Goal: Complete application form: Complete application form

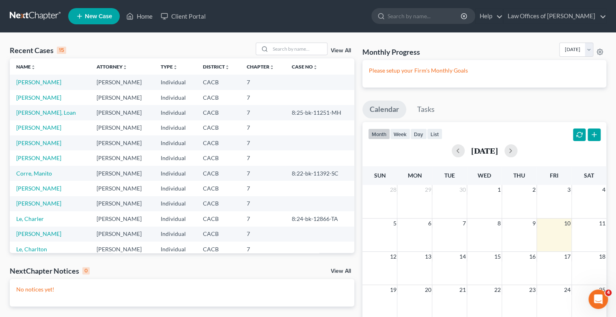
click at [100, 17] on span "New Case" at bounding box center [98, 16] width 27 height 6
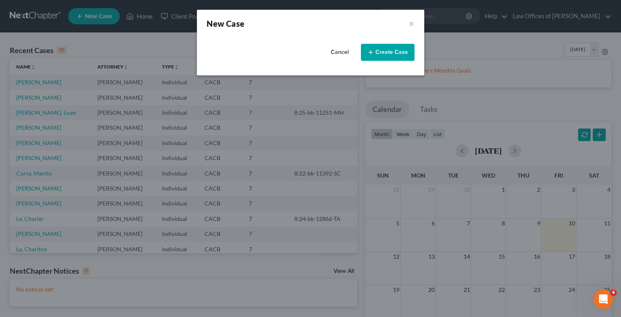
select select "7"
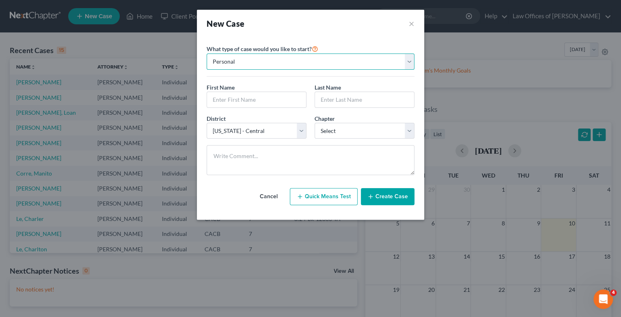
click at [409, 67] on select "Personal Business" at bounding box center [311, 62] width 208 height 16
click at [207, 54] on select "Personal Business" at bounding box center [311, 62] width 208 height 16
click at [255, 101] on input "text" at bounding box center [256, 99] width 99 height 15
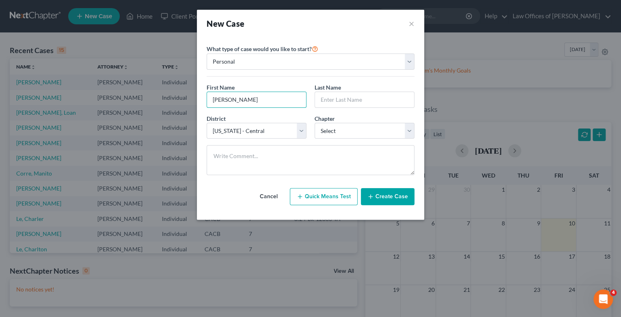
type input "[PERSON_NAME]"
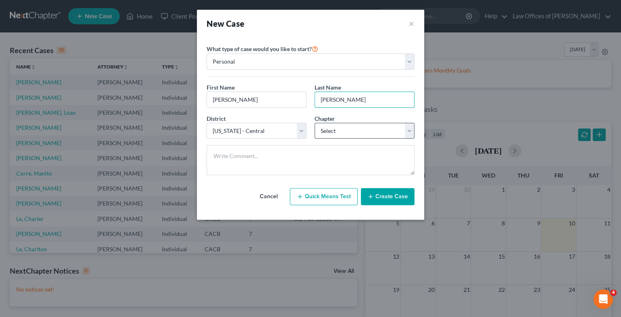
type input "[PERSON_NAME]"
click at [411, 132] on select "Select 7 11 12 13" at bounding box center [364, 131] width 100 height 16
select select "0"
click at [314, 123] on select "Select 7 11 12 13" at bounding box center [364, 131] width 100 height 16
click at [389, 198] on button "Create Case" at bounding box center [388, 196] width 54 height 17
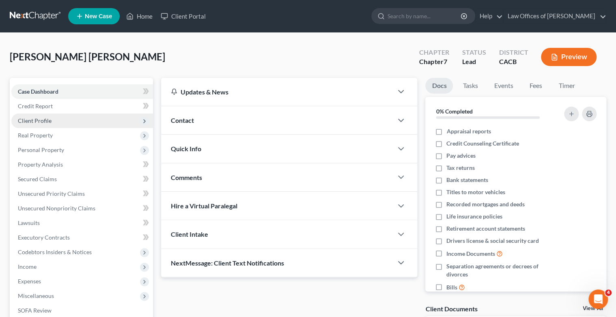
click at [39, 119] on span "Client Profile" at bounding box center [35, 120] width 34 height 7
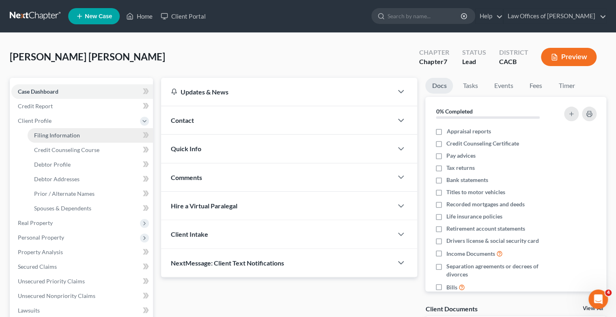
click at [43, 134] on span "Filing Information" at bounding box center [57, 135] width 46 height 7
select select "1"
select select "0"
select select "7"
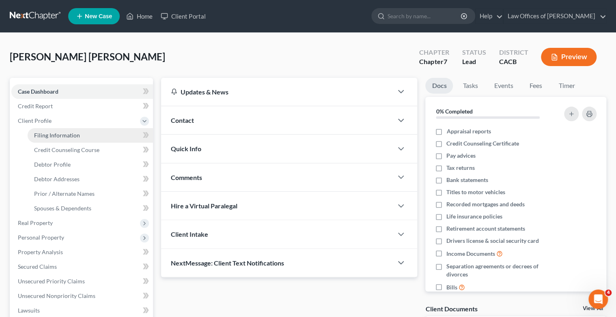
select select "4"
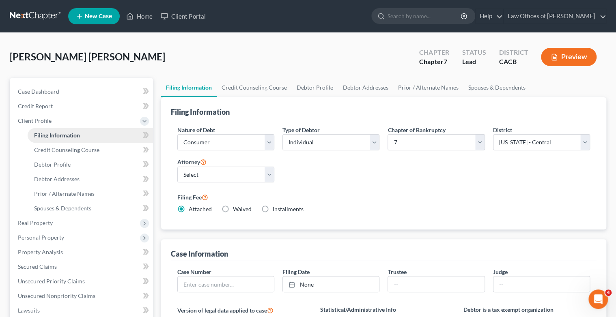
click at [43, 134] on span "Filing Information" at bounding box center [57, 135] width 46 height 7
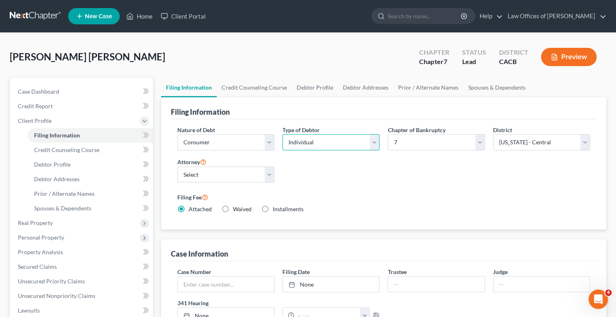
click at [376, 138] on select "Select Individual Joint" at bounding box center [330, 142] width 97 height 16
select select "1"
click at [282, 134] on select "Select Individual Joint" at bounding box center [330, 142] width 97 height 16
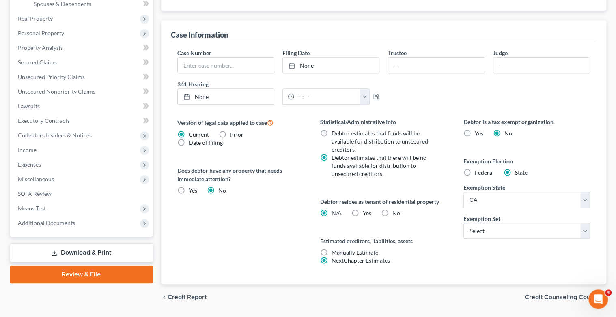
scroll to position [227, 0]
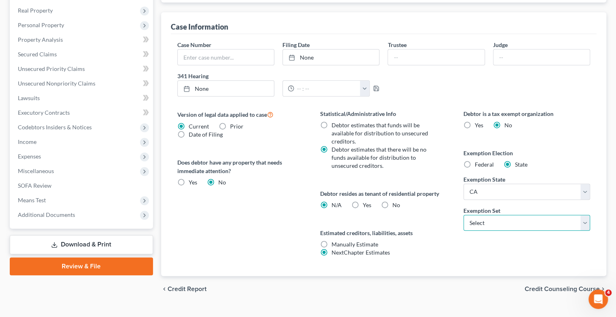
click at [583, 223] on select "Select 703 704" at bounding box center [526, 223] width 127 height 16
select select "0"
click at [463, 215] on select "Select 703 704" at bounding box center [526, 223] width 127 height 16
click at [363, 203] on label "Yes Yes" at bounding box center [367, 205] width 9 height 8
click at [366, 203] on input "Yes Yes" at bounding box center [368, 203] width 5 height 5
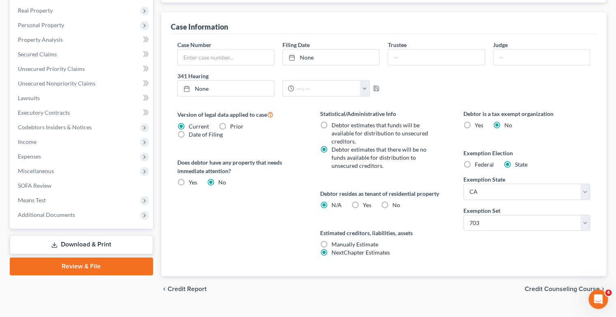
radio input "true"
radio input "false"
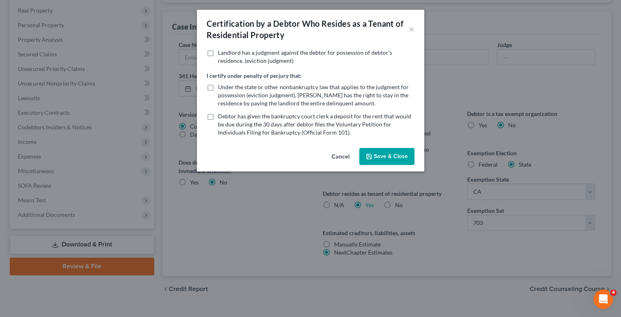
click at [393, 156] on button "Save & Close" at bounding box center [386, 156] width 55 height 17
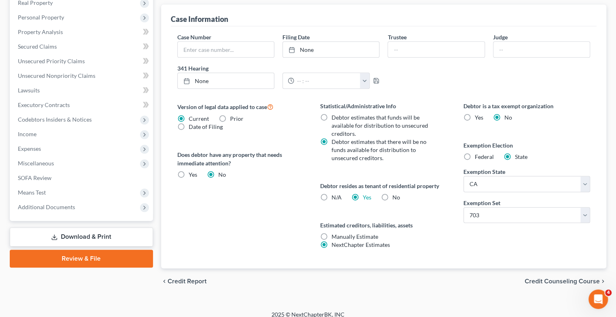
scroll to position [242, 0]
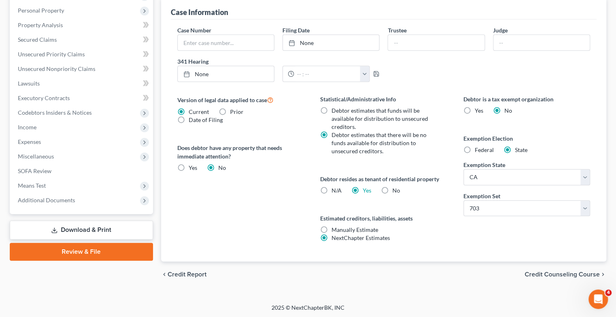
click at [578, 273] on span "Credit Counseling Course" at bounding box center [562, 274] width 75 height 6
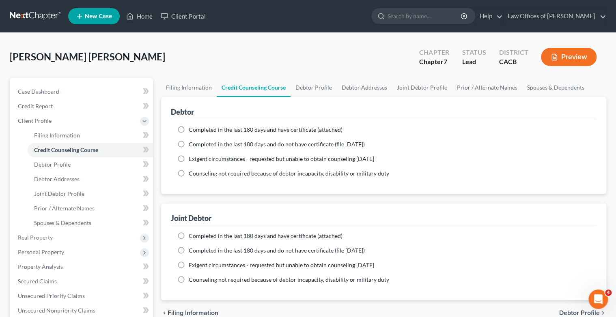
click at [189, 130] on label "Completed in the last 180 days and have certificate (attached)" at bounding box center [266, 130] width 154 height 8
click at [192, 130] on input "Completed in the last 180 days and have certificate (attached)" at bounding box center [194, 128] width 5 height 5
radio input "true"
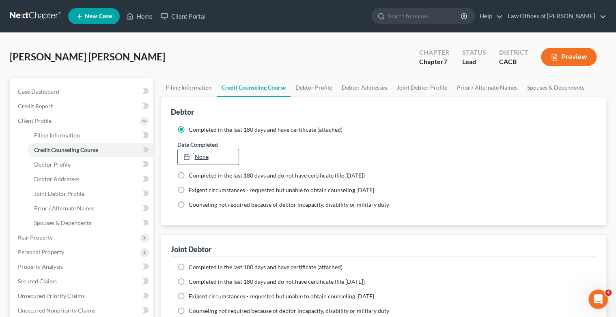
type input "[DATE]"
click at [219, 157] on link "None" at bounding box center [208, 156] width 61 height 15
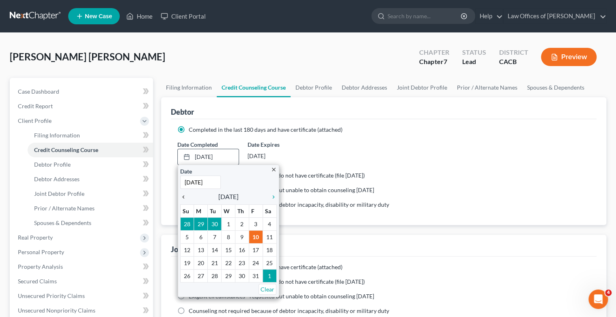
click at [183, 196] on icon "chevron_left" at bounding box center [185, 197] width 11 height 6
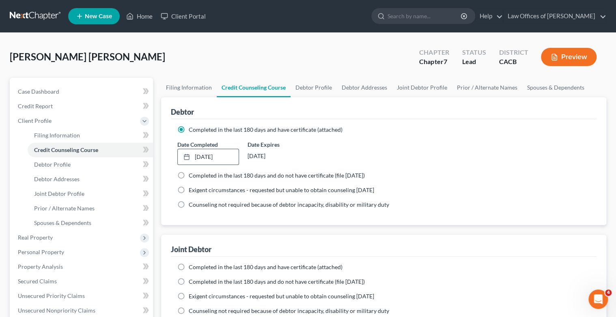
click at [189, 267] on label "Completed in the last 180 days and have certificate (attached)" at bounding box center [266, 267] width 154 height 8
click at [192, 267] on input "Completed in the last 180 days and have certificate (attached)" at bounding box center [194, 265] width 5 height 5
radio input "true"
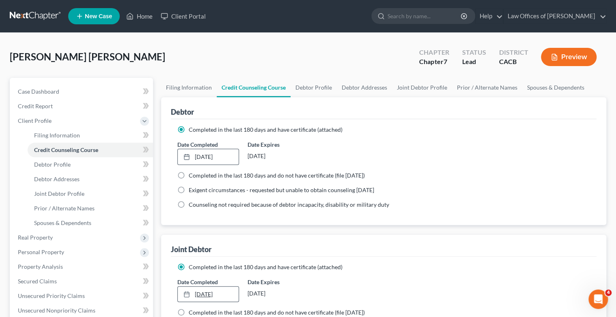
type input "[DATE]"
click at [203, 295] on link "[DATE]" at bounding box center [208, 294] width 61 height 15
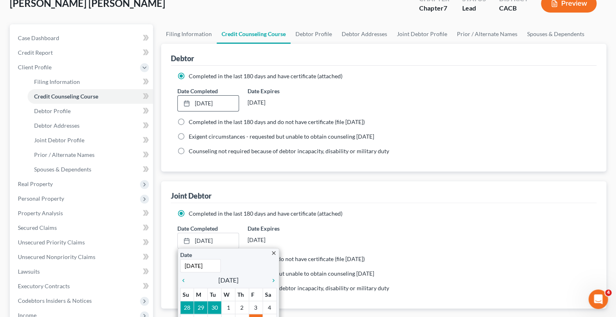
scroll to position [65, 0]
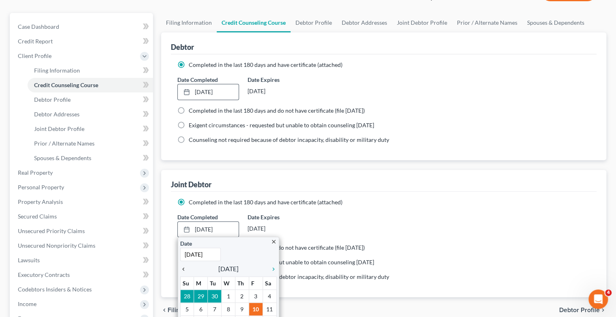
click at [184, 267] on icon "chevron_left" at bounding box center [185, 269] width 11 height 6
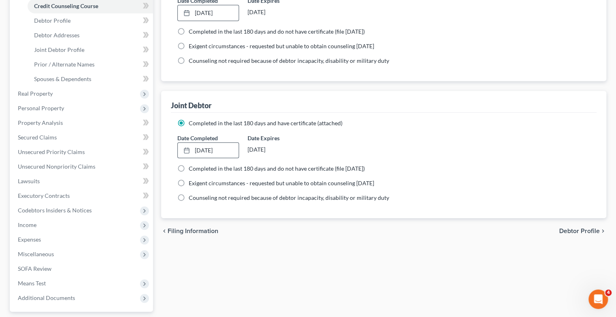
scroll to position [162, 0]
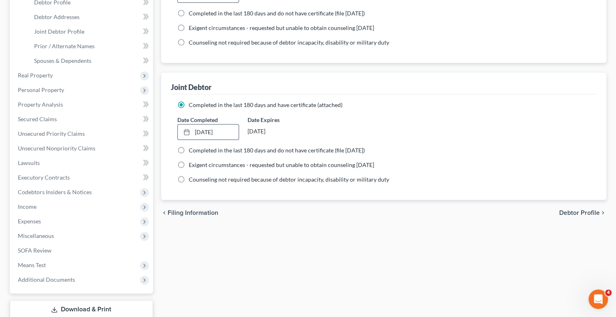
click at [586, 213] on span "Debtor Profile" at bounding box center [579, 213] width 41 height 6
select select "1"
select select "0"
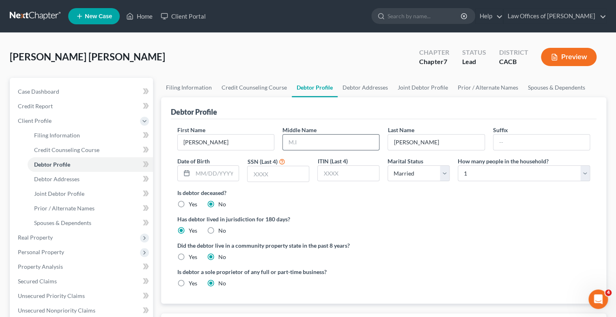
click at [298, 142] on input "text" at bounding box center [331, 142] width 96 height 15
type input "D"
click at [220, 139] on input "[PERSON_NAME]" at bounding box center [226, 142] width 96 height 15
type input "[PERSON_NAME]"
click at [585, 180] on select "Select 1 2 3 4 5 6 7 8 9 10 11 12 13 14 15 16 17 18 19 20" at bounding box center [524, 174] width 132 height 16
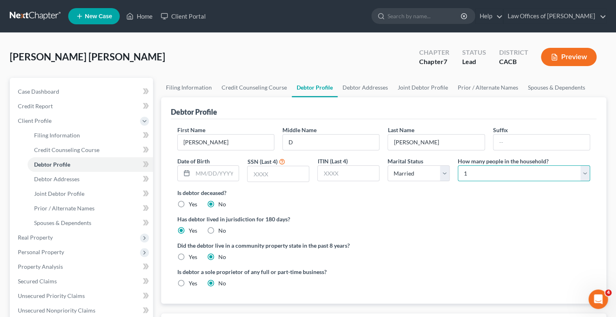
select select "1"
click at [458, 166] on select "Select 1 2 3 4 5 6 7 8 9 10 11 12 13 14 15 16 17 18 19 20" at bounding box center [524, 174] width 132 height 16
click at [198, 175] on input "text" at bounding box center [216, 173] width 46 height 15
type input "[DATE]"
click at [255, 173] on input "text" at bounding box center [278, 173] width 61 height 15
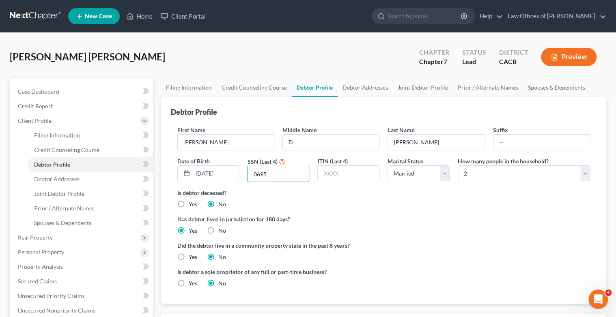
scroll to position [32, 0]
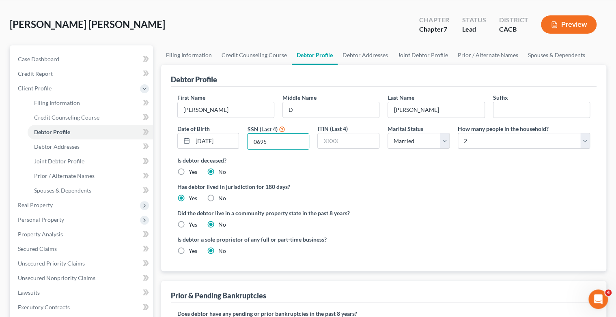
type input "0695"
click at [189, 224] on label "Yes" at bounding box center [193, 225] width 9 height 8
click at [192, 224] on input "Yes" at bounding box center [194, 223] width 5 height 5
radio input "true"
radio input "false"
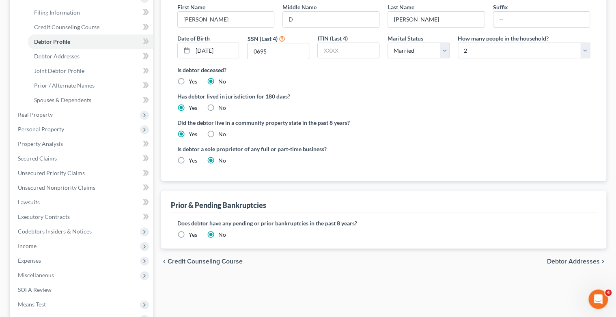
scroll to position [162, 0]
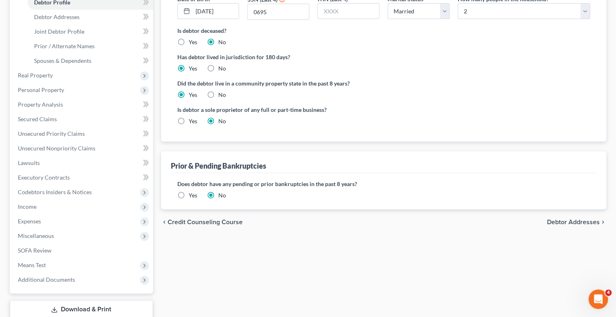
click at [555, 223] on span "Debtor Addresses" at bounding box center [573, 222] width 53 height 6
select select "0"
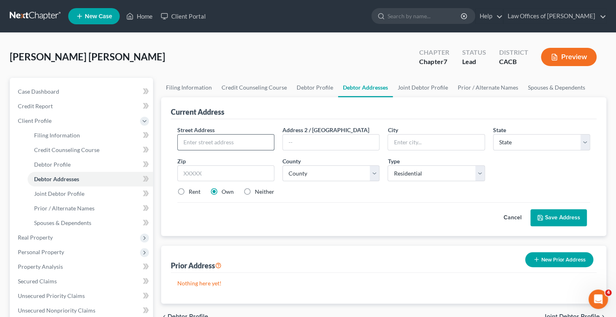
click at [215, 140] on input "text" at bounding box center [226, 142] width 96 height 15
type input "[STREET_ADDRESS][PERSON_NAME]"
type input "Apt A"
select select "4"
type input "92867"
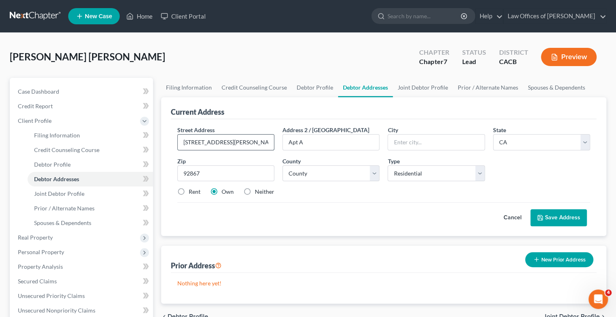
type input "Orange"
click at [375, 170] on select "County [GEOGRAPHIC_DATA] [GEOGRAPHIC_DATA] [GEOGRAPHIC_DATA] [GEOGRAPHIC_DATA] …" at bounding box center [330, 174] width 97 height 16
select select "29"
click at [282, 166] on select "County [GEOGRAPHIC_DATA] [GEOGRAPHIC_DATA] [GEOGRAPHIC_DATA] [GEOGRAPHIC_DATA] …" at bounding box center [330, 174] width 97 height 16
click at [189, 190] on label "Rent" at bounding box center [195, 192] width 12 height 8
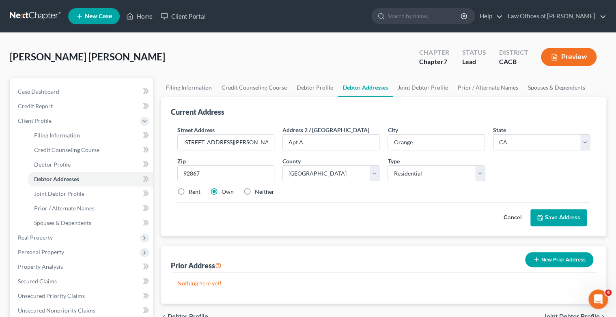
click at [192, 190] on input "Rent" at bounding box center [194, 190] width 5 height 5
radio input "true"
click at [539, 215] on icon at bounding box center [540, 217] width 5 height 5
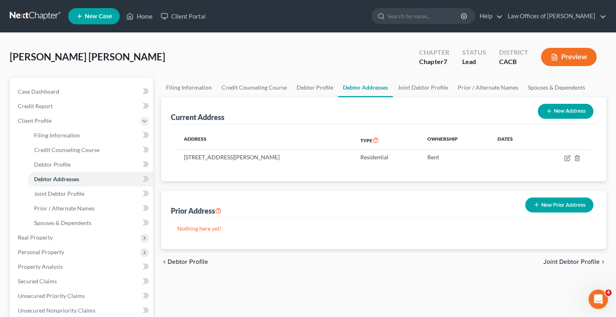
click at [573, 260] on span "Joint Debtor Profile" at bounding box center [571, 262] width 56 height 6
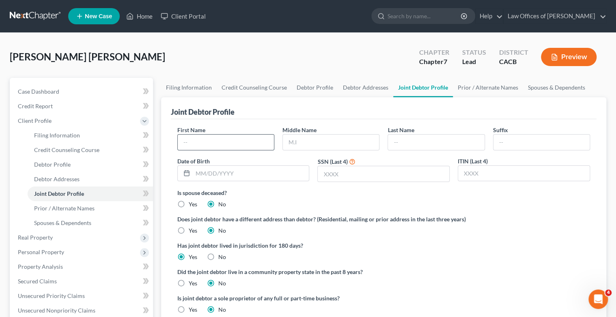
click at [248, 146] on input "text" at bounding box center [226, 142] width 96 height 15
type input "[PERSON_NAME]"
type input "D"
type input "[PERSON_NAME]"
type input "[DATE]"
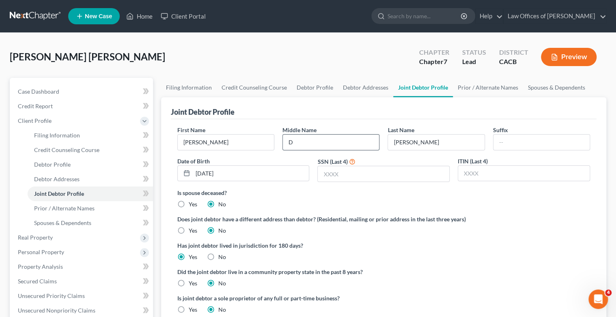
drag, startPoint x: 320, startPoint y: 146, endPoint x: 287, endPoint y: 144, distance: 32.5
click at [287, 144] on input "D" at bounding box center [331, 142] width 96 height 15
click at [329, 174] on input "text" at bounding box center [383, 173] width 131 height 15
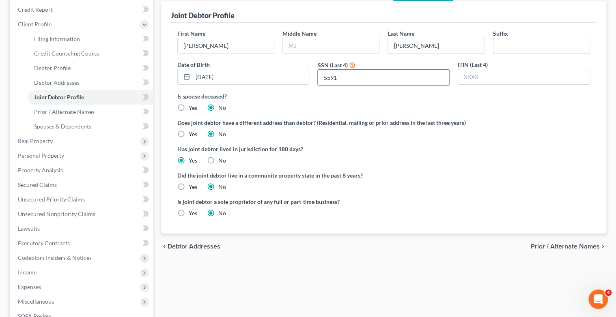
scroll to position [97, 0]
type input "5591"
click at [189, 187] on label "Yes" at bounding box center [193, 186] width 9 height 8
click at [192, 187] on input "Yes" at bounding box center [194, 184] width 5 height 5
radio input "true"
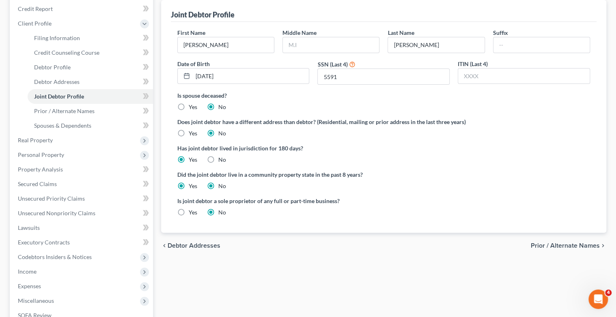
radio input "false"
click at [557, 246] on span "Prior / Alternate Names" at bounding box center [565, 246] width 69 height 6
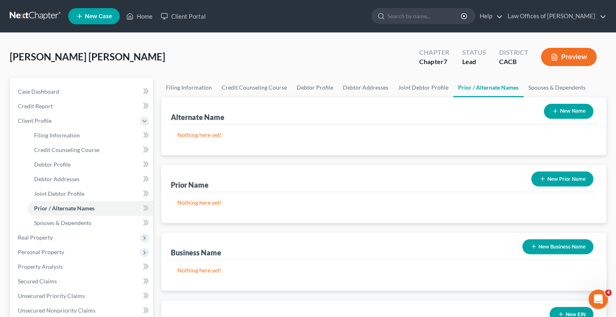
click at [565, 111] on button "New Name" at bounding box center [569, 111] width 50 height 15
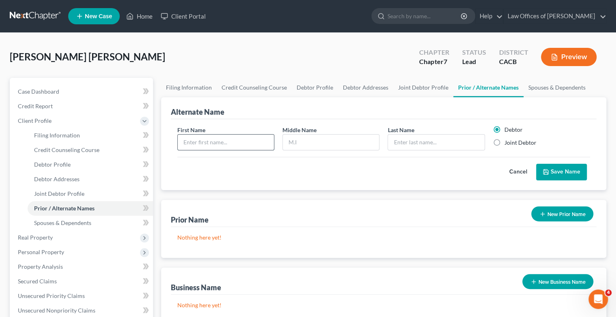
click at [190, 138] on input "text" at bounding box center [226, 142] width 96 height 15
type input "[PERSON_NAME]"
click at [573, 172] on button "Save Name" at bounding box center [561, 172] width 51 height 17
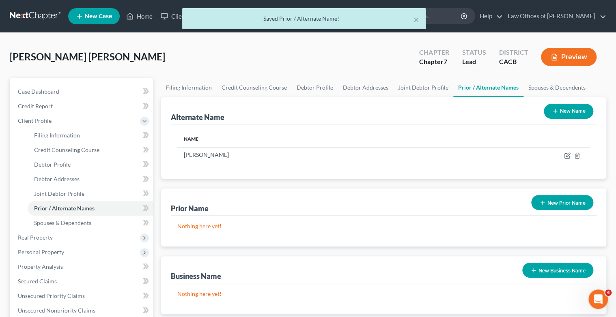
click at [577, 110] on button "New Name" at bounding box center [569, 111] width 50 height 15
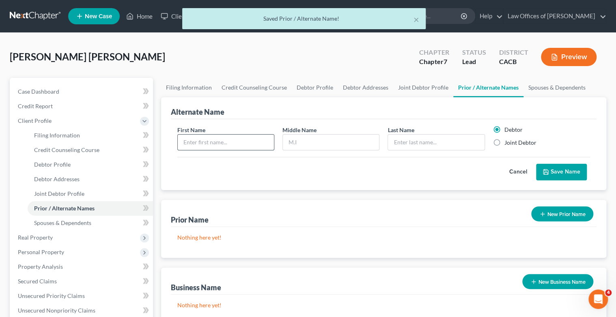
click at [268, 138] on input "text" at bounding box center [226, 142] width 96 height 15
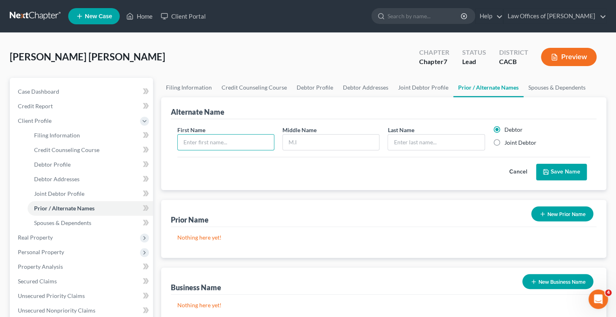
type input "L"
type input "[PERSON_NAME]"
type input "D"
type input "[PERSON_NAME]"
click at [566, 168] on button "Save Name" at bounding box center [561, 172] width 51 height 17
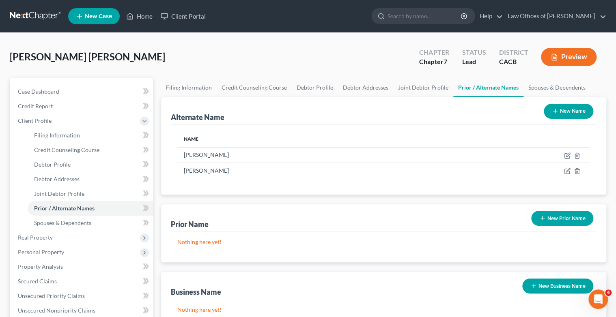
click at [571, 110] on button "New Name" at bounding box center [569, 111] width 50 height 15
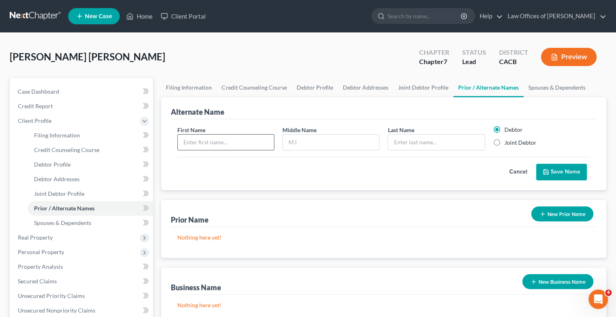
click at [196, 143] on input "text" at bounding box center [226, 142] width 96 height 15
type input "[PERSON_NAME]"
type input "D"
drag, startPoint x: 301, startPoint y: 137, endPoint x: 278, endPoint y: 142, distance: 23.4
click at [278, 142] on div "Middle Name D" at bounding box center [330, 138] width 105 height 25
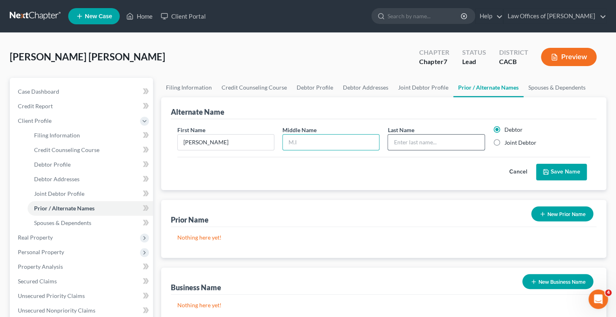
click at [414, 144] on input "text" at bounding box center [436, 142] width 96 height 15
type input "[PERSON_NAME]"
click at [560, 174] on button "Save Name" at bounding box center [561, 172] width 51 height 17
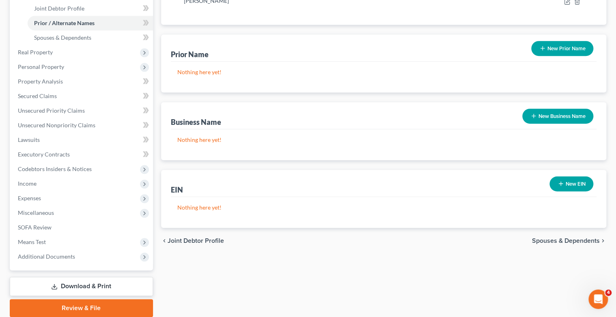
scroll to position [195, 0]
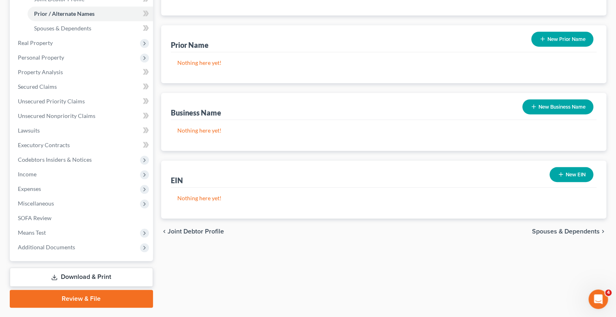
click at [580, 230] on span "Spouses & Dependents" at bounding box center [566, 231] width 68 height 6
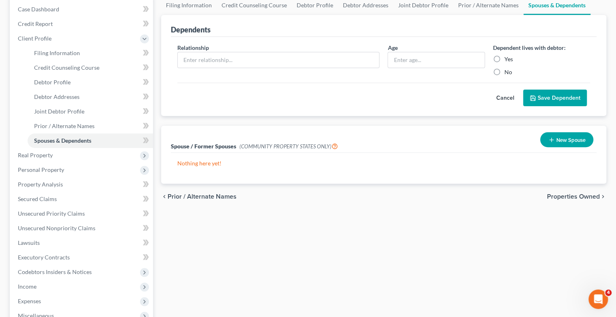
scroll to position [97, 0]
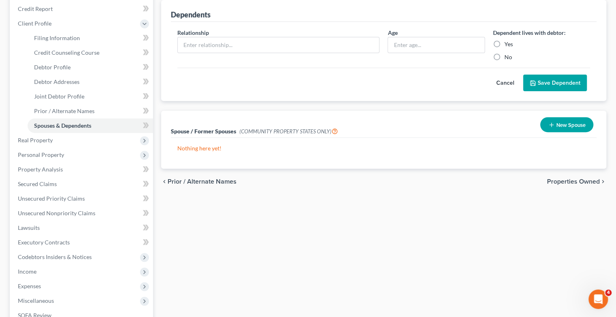
click at [557, 183] on span "Properties Owned" at bounding box center [573, 182] width 53 height 6
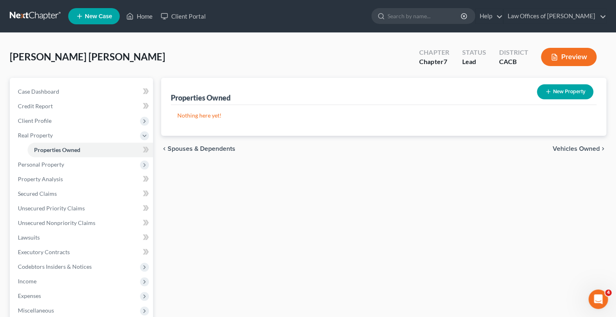
click at [577, 148] on span "Vehicles Owned" at bounding box center [576, 149] width 47 height 6
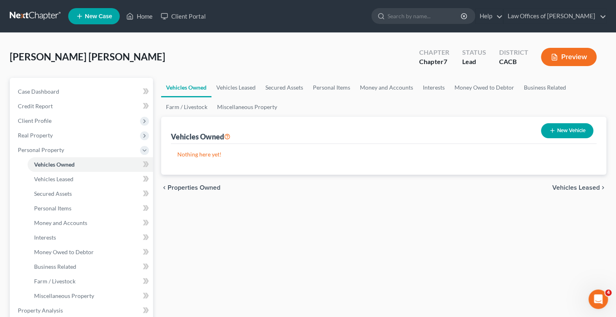
click at [571, 127] on button "New Vehicle" at bounding box center [567, 130] width 52 height 15
select select "0"
select select "2"
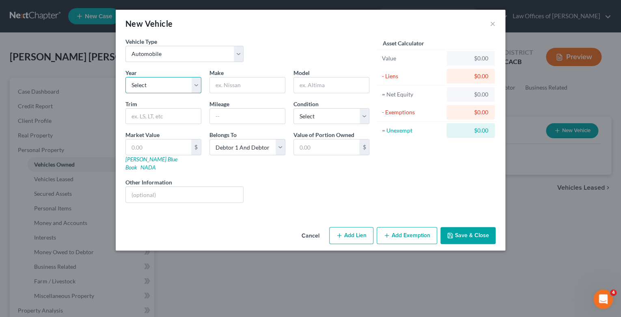
click at [197, 88] on select "Select 2026 2025 2024 2023 2022 2021 2020 2019 2018 2017 2016 2015 2014 2013 20…" at bounding box center [163, 85] width 76 height 16
select select "7"
click at [125, 77] on select "Select 2026 2025 2024 2023 2022 2021 2020 2019 2018 2017 2016 2015 2014 2013 20…" at bounding box center [163, 85] width 76 height 16
click at [224, 86] on input "text" at bounding box center [247, 84] width 75 height 15
type input "Toyota"
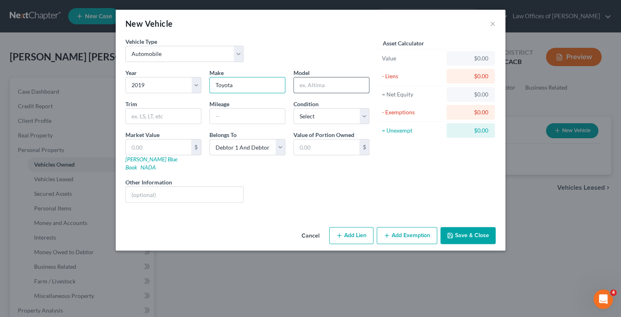
click at [303, 89] on input "text" at bounding box center [331, 84] width 75 height 15
type input "Corolla"
type input "Hatchbach"
type input "60000"
click at [365, 115] on select "Select Excellent Very Good Good Fair Poor" at bounding box center [331, 116] width 76 height 16
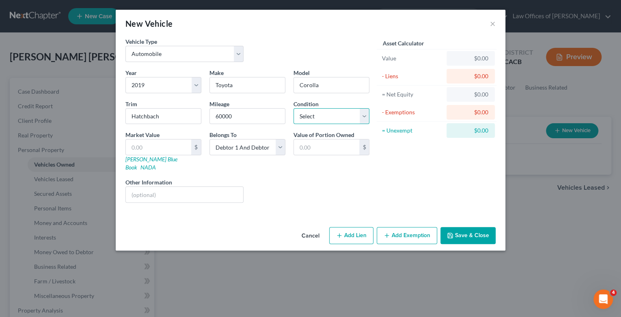
select select "1"
click at [293, 108] on select "Select Excellent Very Good Good Fair Poor" at bounding box center [331, 116] width 76 height 16
click at [166, 144] on input "text" at bounding box center [158, 147] width 65 height 15
type input "1"
type input "1.00"
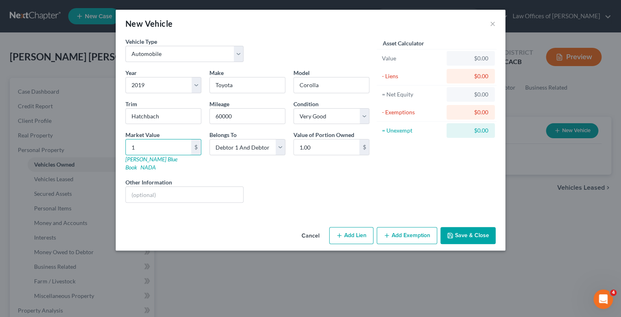
type input "15"
type input "15.00"
type input "150"
type input "150.00"
type input "1500"
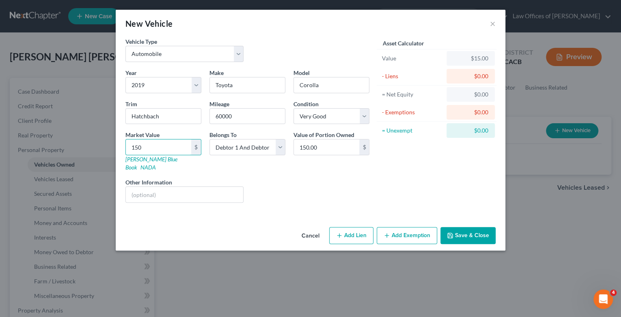
type input "1,500.00"
type input "1,5000"
type input "15,000.00"
type input "15,000"
click at [279, 146] on select "Select Debtor 1 Only Debtor 2 Only Debtor 1 And Debtor 2 Only At Least One Of T…" at bounding box center [247, 147] width 76 height 16
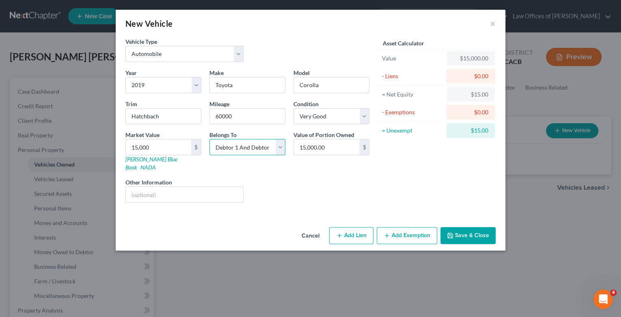
select select "4"
click at [209, 139] on select "Select Debtor 1 Only Debtor 2 Only Debtor 1 And Debtor 2 Only At Least One Of T…" at bounding box center [247, 147] width 76 height 16
click at [402, 228] on button "Add Exemption" at bounding box center [407, 235] width 60 height 17
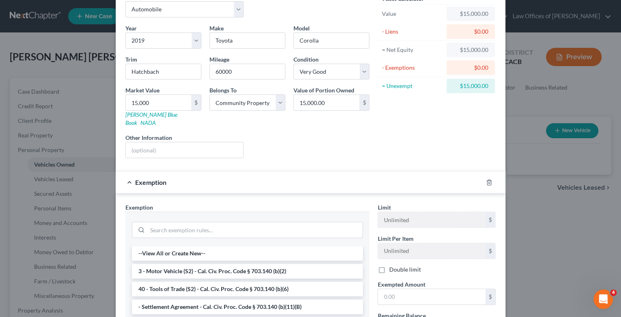
scroll to position [97, 0]
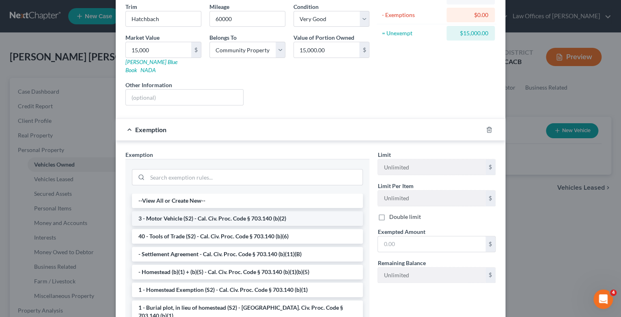
click at [224, 211] on li "3 - Motor Vehicle (S2) - Cal. Civ. Proc. Code § 703.140 (b)(2)" at bounding box center [247, 218] width 231 height 15
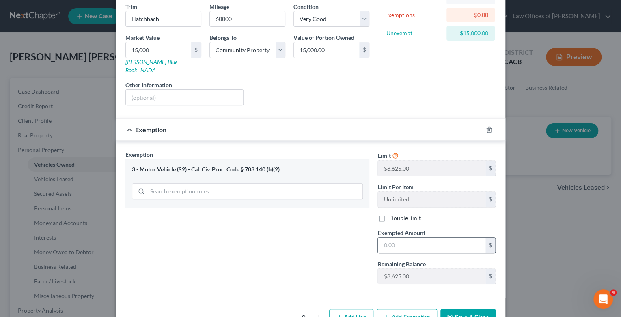
click at [401, 238] on input "text" at bounding box center [432, 245] width 108 height 15
type input "8,625"
click at [401, 309] on button "Add Exemption" at bounding box center [407, 317] width 60 height 17
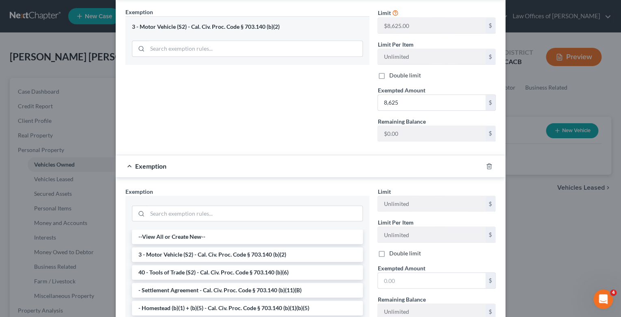
scroll to position [292, 0]
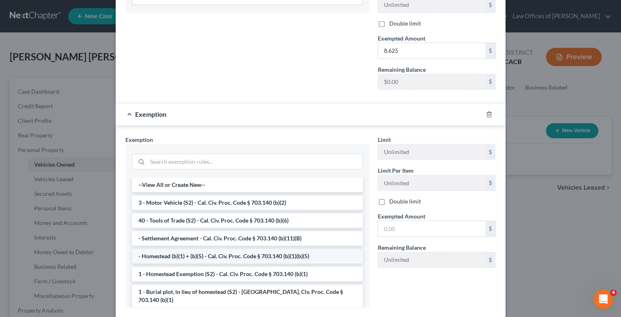
click at [224, 249] on li "- Homestead (b)(1) + (b)(5) - Cal. Civ. Proc. Code § 703.140 (b)(1)(b)(5)" at bounding box center [247, 256] width 231 height 15
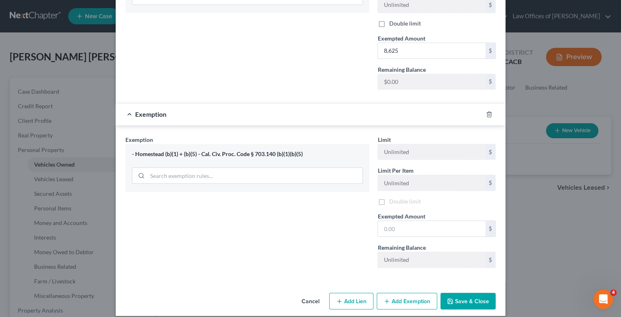
scroll to position [291, 0]
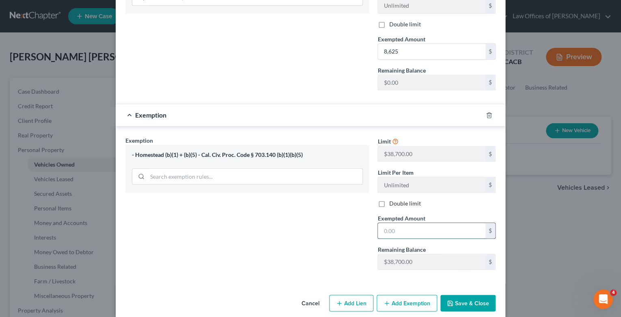
click at [388, 225] on input "text" at bounding box center [432, 230] width 108 height 15
type input "1,573"
click at [352, 295] on button "Add Lien" at bounding box center [351, 303] width 44 height 17
select select "4"
select select "0"
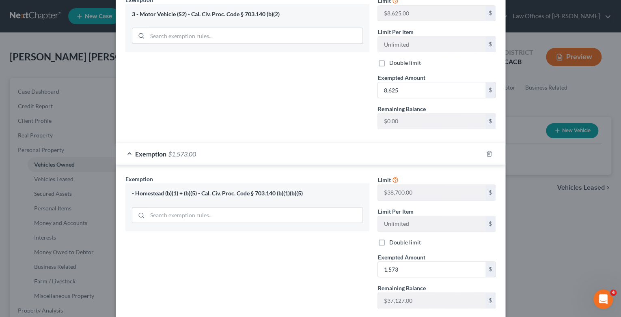
scroll to position [496, 0]
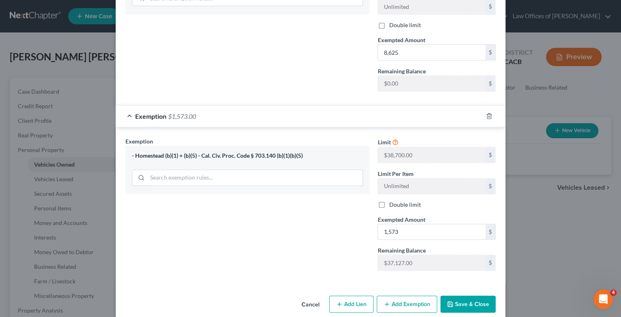
click at [347, 296] on button "Add Lien" at bounding box center [351, 304] width 44 height 17
select select "4"
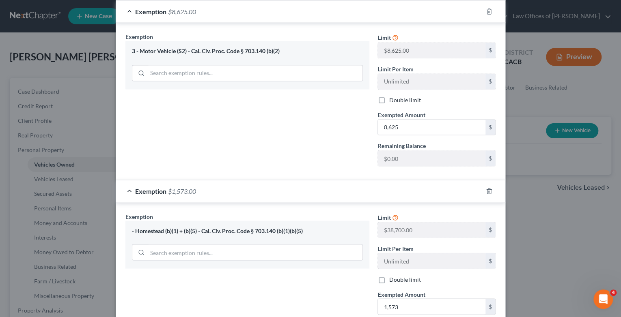
scroll to position [700, 0]
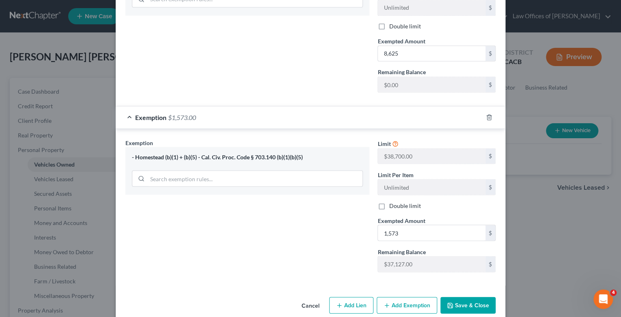
click at [459, 297] on button "Save & Close" at bounding box center [467, 305] width 55 height 17
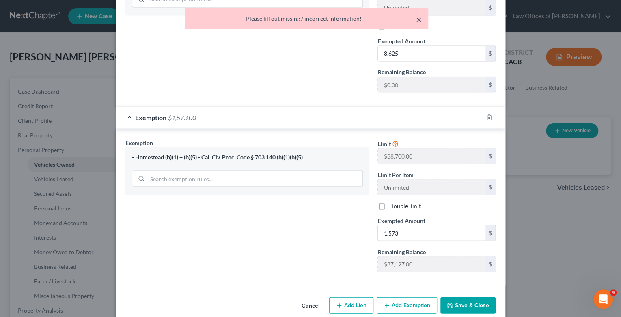
click at [417, 19] on button "×" at bounding box center [419, 20] width 6 height 10
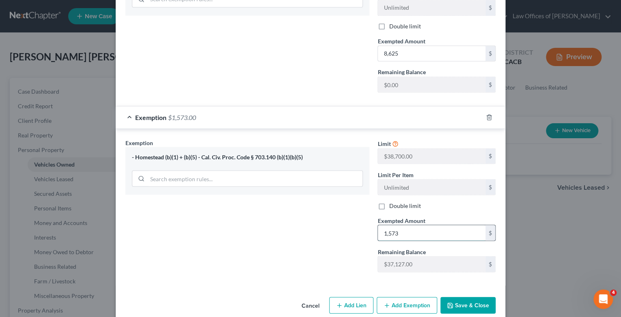
click at [424, 226] on input "1,573" at bounding box center [432, 232] width 108 height 15
click at [410, 297] on button "Add Exemption" at bounding box center [407, 305] width 60 height 17
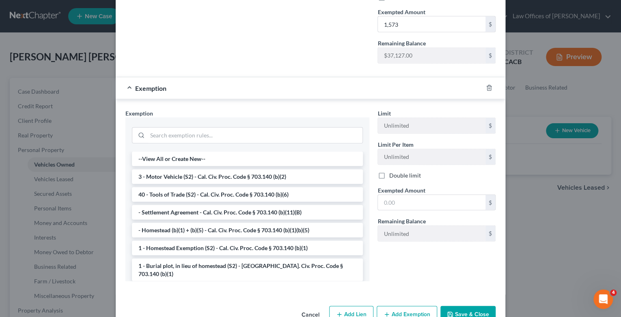
scroll to position [918, 0]
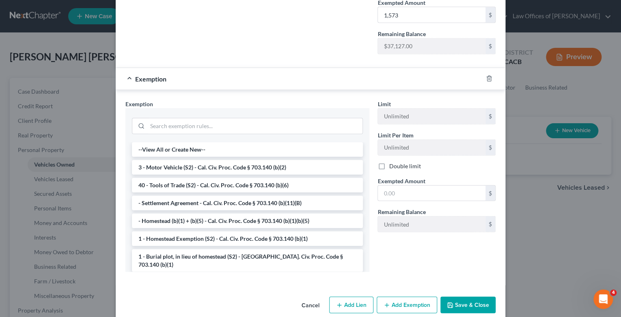
click at [352, 297] on button "Add Lien" at bounding box center [351, 305] width 44 height 17
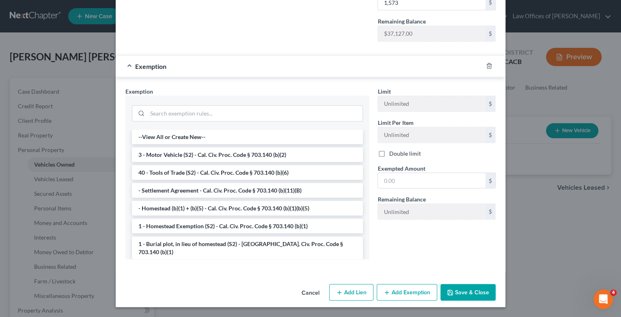
select select "4"
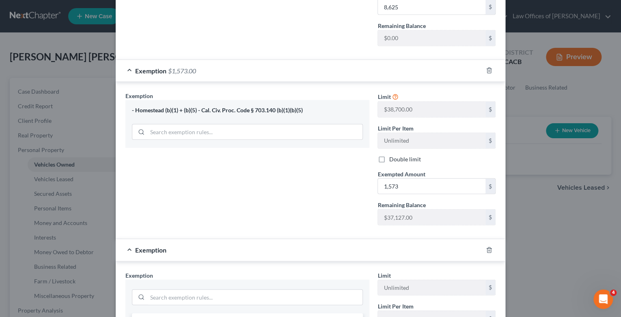
scroll to position [1122, 0]
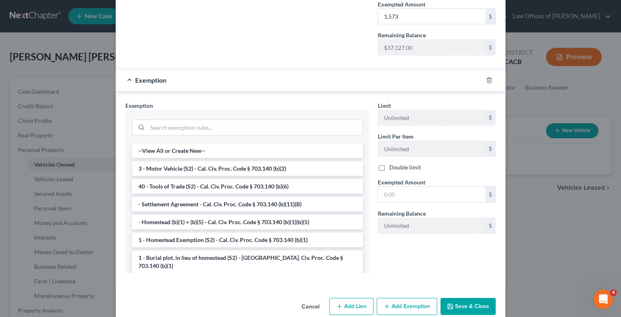
click at [352, 298] on button "Add Lien" at bounding box center [351, 306] width 44 height 17
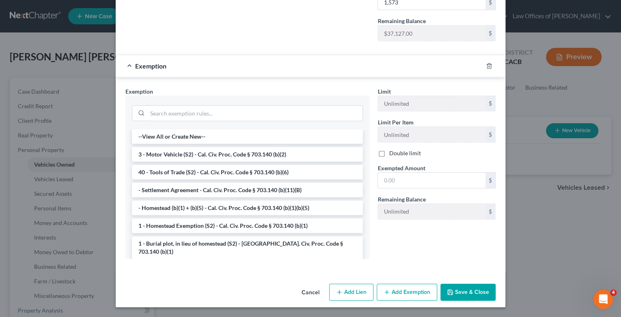
select select "4"
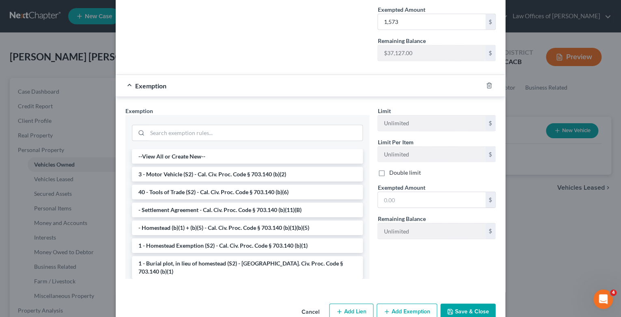
scroll to position [1327, 0]
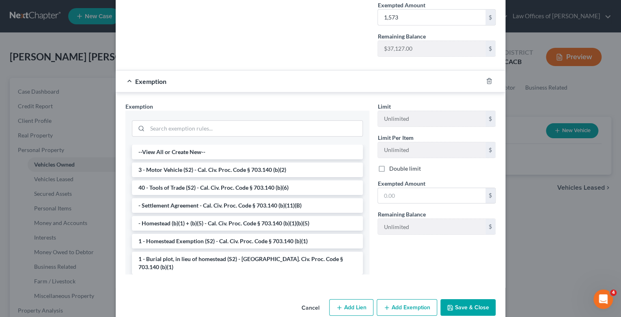
click at [307, 300] on button "Cancel" at bounding box center [310, 308] width 31 height 16
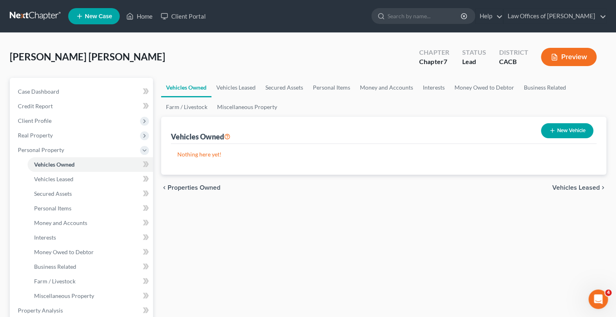
click at [560, 129] on button "New Vehicle" at bounding box center [567, 130] width 52 height 15
select select "0"
select select "2"
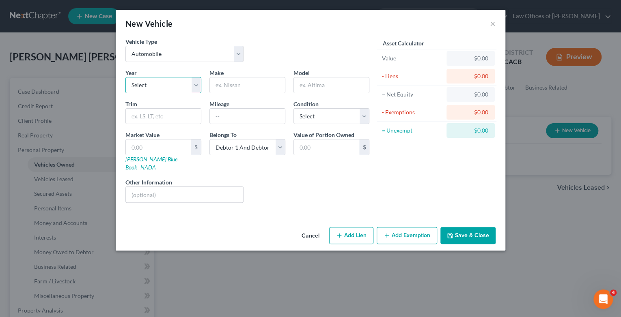
click at [196, 86] on select "Select 2026 2025 2024 2023 2022 2021 2020 2019 2018 2017 2016 2015 2014 2013 20…" at bounding box center [163, 85] width 76 height 16
select select "7"
click at [125, 77] on select "Select 2026 2025 2024 2023 2022 2021 2020 2019 2018 2017 2016 2015 2014 2013 20…" at bounding box center [163, 85] width 76 height 16
click at [252, 87] on input "text" at bounding box center [247, 84] width 75 height 15
type input "Toyota"
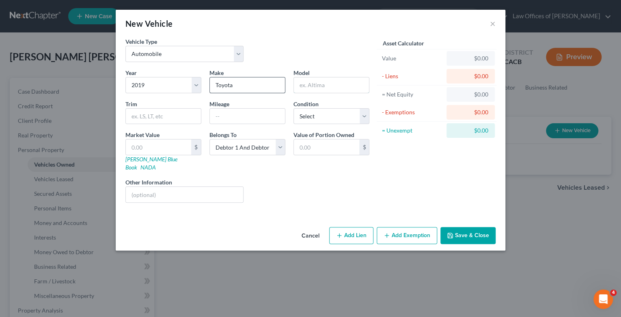
type input "Corolla"
type input "Hatchbach"
type input "60000"
type input "15,000"
type input "15,000.00"
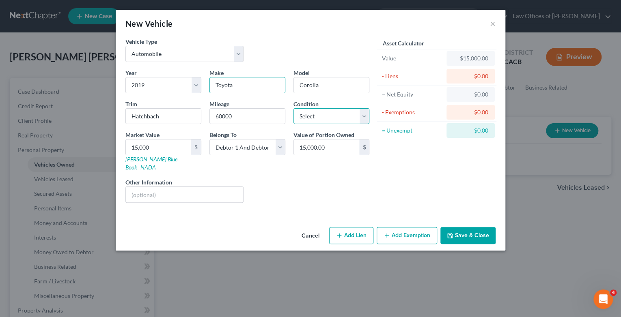
click at [366, 117] on select "Select Excellent Very Good Good Fair Poor" at bounding box center [331, 116] width 76 height 16
select select "1"
click at [293, 108] on select "Select Excellent Very Good Good Fair Poor" at bounding box center [331, 116] width 76 height 16
type input "10,198"
click at [356, 229] on button "Add Lien" at bounding box center [351, 235] width 44 height 17
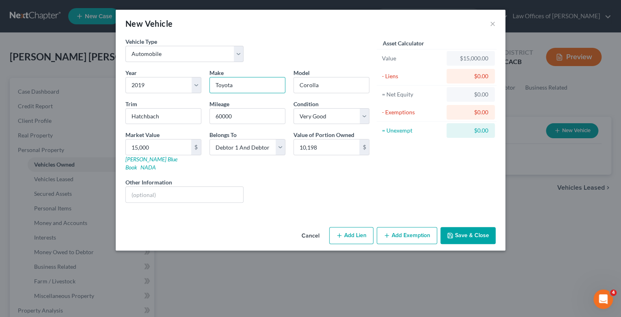
select select "2"
select select "0"
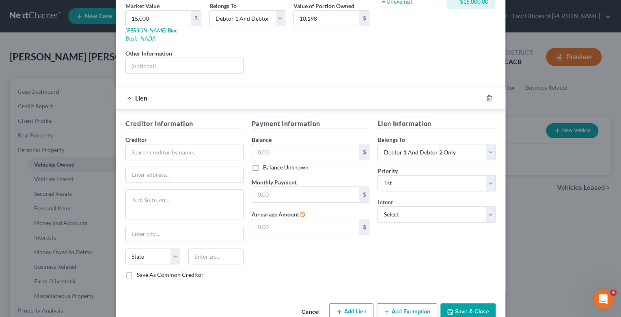
scroll to position [130, 0]
click at [192, 143] on input "text" at bounding box center [184, 151] width 118 height 16
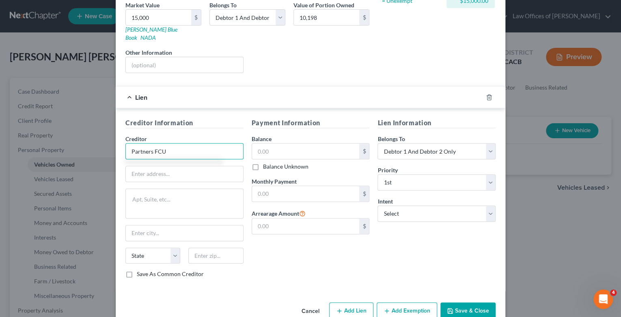
type input "Partners FCU"
click at [172, 166] on input "P.O. Box 3115" at bounding box center [184, 173] width 117 height 15
type input "P.O. Box 25020"
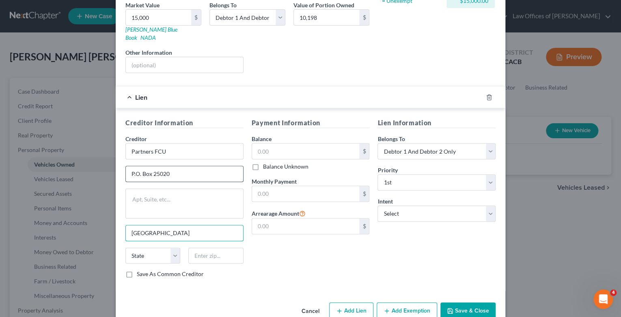
type input "[GEOGRAPHIC_DATA]"
select select "4"
type input "92825"
click at [255, 144] on input "text" at bounding box center [306, 151] width 108 height 15
type input "5,002"
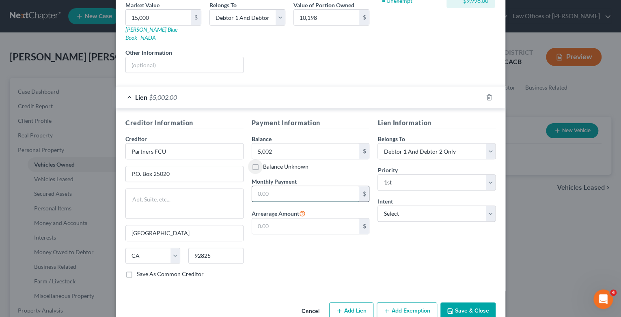
click at [257, 186] on input "text" at bounding box center [306, 193] width 108 height 15
type input "311"
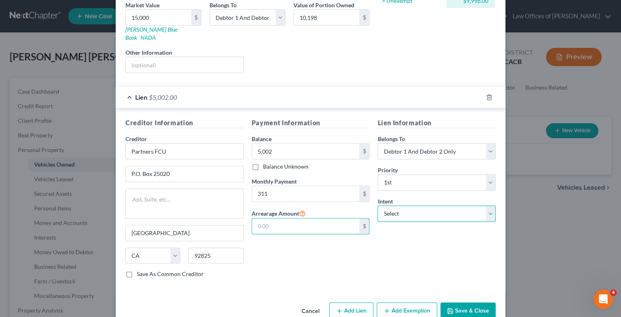
click at [490, 209] on select "Select Surrender Redeem Reaffirm Avoid Other" at bounding box center [436, 214] width 118 height 16
select select "4"
click at [377, 206] on select "Select Surrender Redeem Reaffirm Avoid Other" at bounding box center [436, 214] width 118 height 16
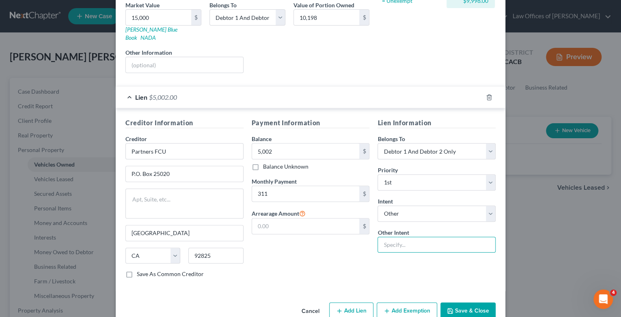
click at [395, 237] on input "text" at bounding box center [436, 245] width 118 height 16
type input "Retain-Collateral and Pay"
click at [418, 303] on button "Add Exemption" at bounding box center [407, 311] width 60 height 17
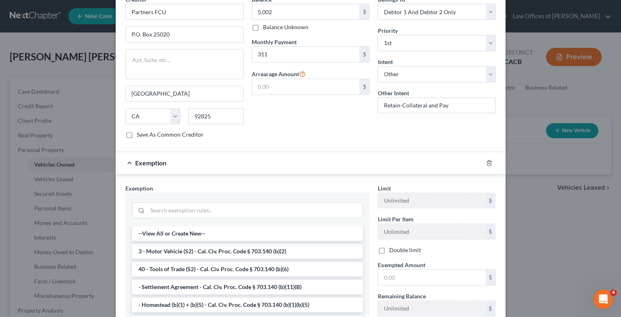
scroll to position [325, 0]
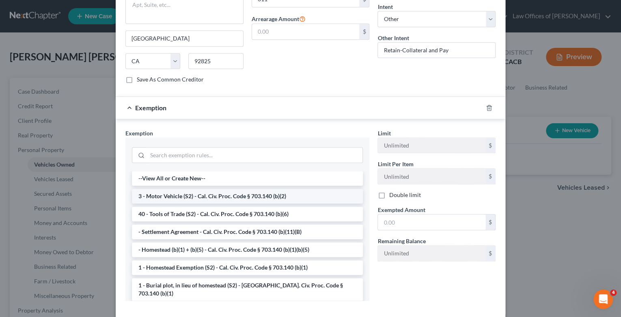
click at [252, 189] on li "3 - Motor Vehicle (S2) - Cal. Civ. Proc. Code § 703.140 (b)(2)" at bounding box center [247, 196] width 231 height 15
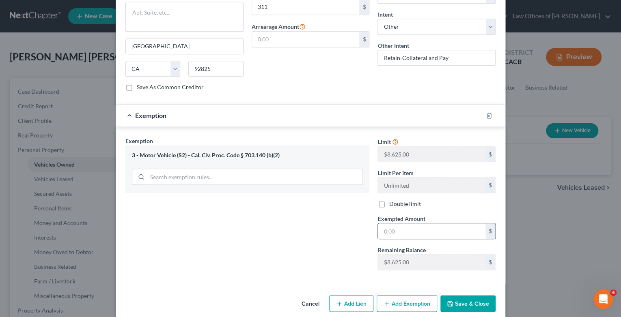
click at [387, 224] on input "text" at bounding box center [432, 231] width 108 height 15
type input "8,625"
click at [412, 295] on button "Add Exemption" at bounding box center [407, 303] width 60 height 17
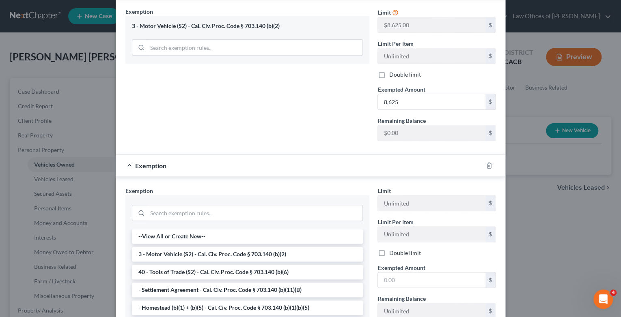
scroll to position [447, 0]
click at [237, 300] on li "- Homestead (b)(1) + (b)(5) - Cal. Civ. Proc. Code § 703.140 (b)(1)(b)(5)" at bounding box center [247, 307] width 231 height 15
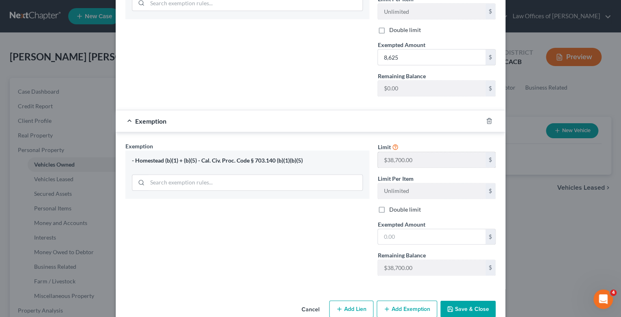
scroll to position [496, 0]
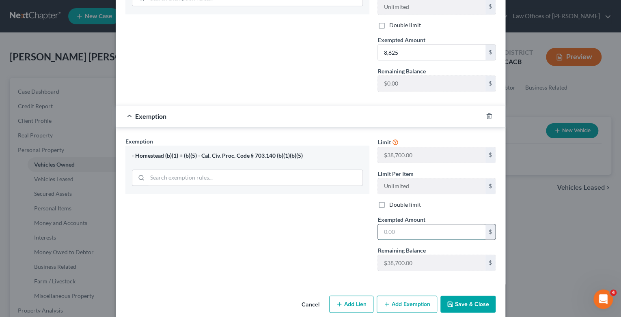
click at [419, 224] on input "text" at bounding box center [432, 231] width 108 height 15
type input "1,573"
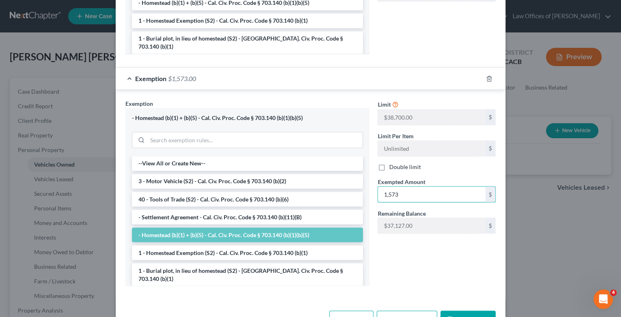
scroll to position [602, 0]
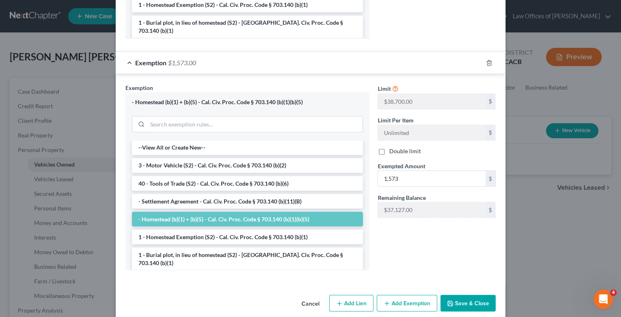
click at [461, 295] on button "Save & Close" at bounding box center [467, 303] width 55 height 17
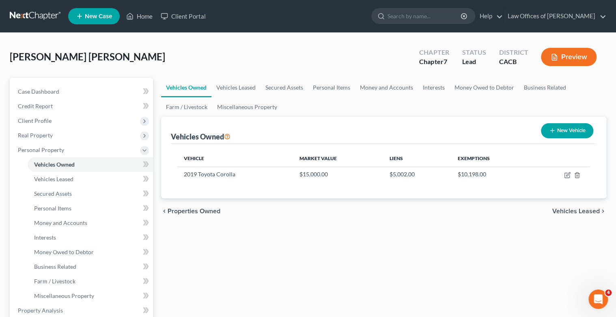
click at [575, 131] on button "New Vehicle" at bounding box center [567, 130] width 52 height 15
select select "0"
select select "2"
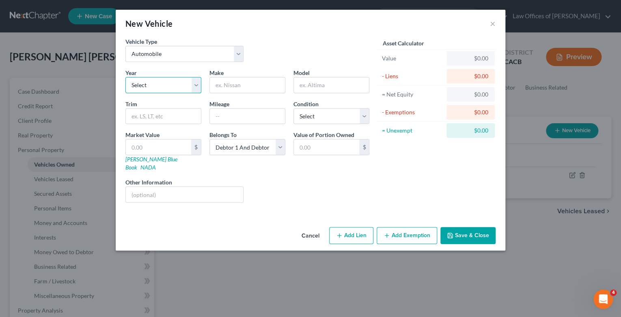
click at [196, 89] on select "Select 2026 2025 2024 2023 2022 2021 2020 2019 2018 2017 2016 2015 2014 2013 20…" at bounding box center [163, 85] width 76 height 16
select select "12"
click at [125, 77] on select "Select 2026 2025 2024 2023 2022 2021 2020 2019 2018 2017 2016 2015 2014 2013 20…" at bounding box center [163, 85] width 76 height 16
click at [222, 83] on input "text" at bounding box center [247, 84] width 75 height 15
type input "Wolkswagen"
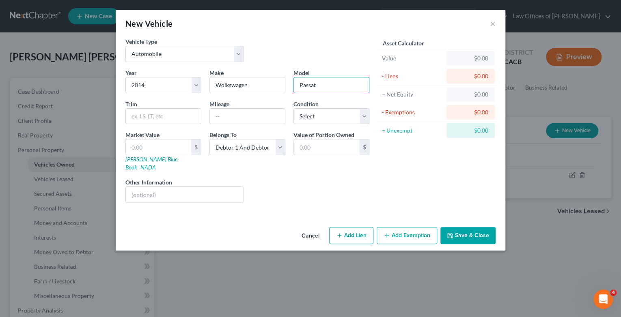
type input "Passat"
type input "SE"
type input "98000"
click at [366, 114] on select "Select Excellent Very Good Good Fair Poor" at bounding box center [331, 116] width 76 height 16
select select "2"
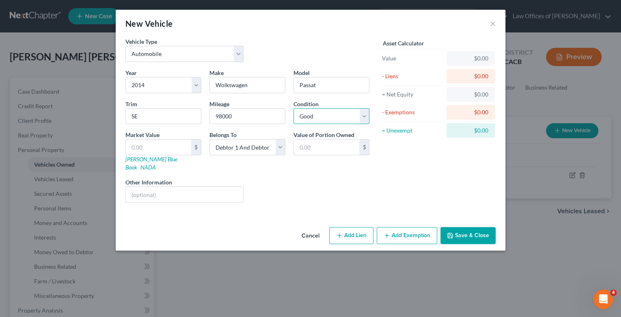
click at [293, 108] on select "Select Excellent Very Good Good Fair Poor" at bounding box center [331, 116] width 76 height 16
click at [128, 146] on input "text" at bounding box center [158, 147] width 65 height 15
type input "2"
type input "2.00"
type input "28"
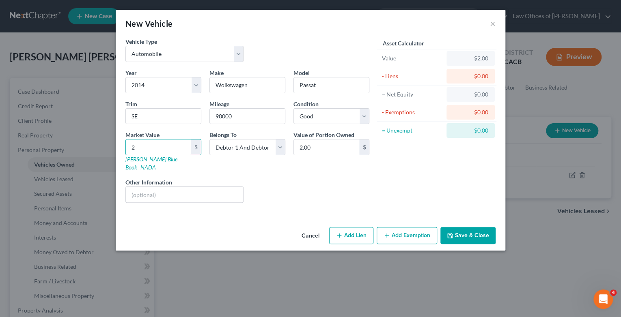
type input "28.00"
type input "280"
type input "280.00"
type input "2800"
type input "2,800.00"
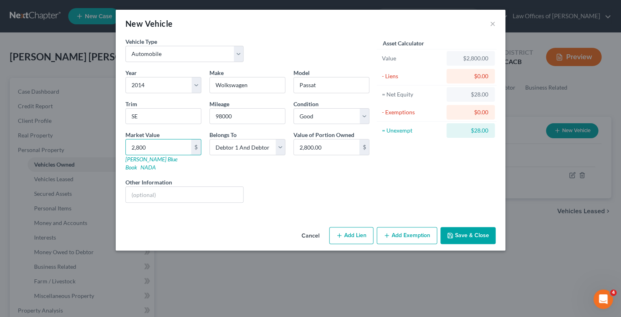
type input "2,800"
click at [402, 230] on button "Add Exemption" at bounding box center [407, 235] width 60 height 17
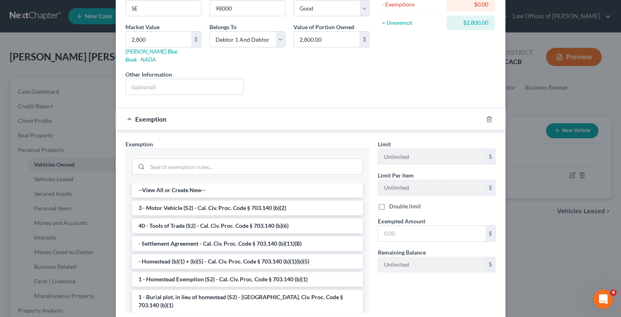
scroll to position [152, 0]
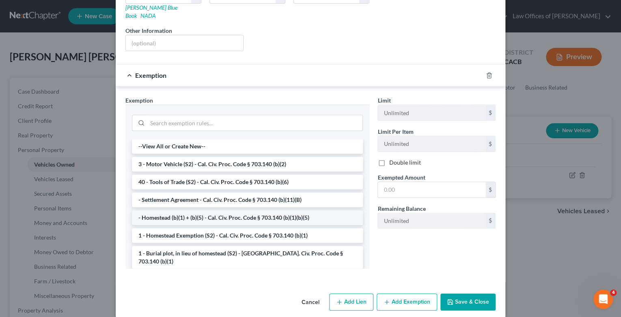
click at [196, 211] on li "- Homestead (b)(1) + (b)(5) - Cal. Civ. Proc. Code § 703.140 (b)(1)(b)(5)" at bounding box center [247, 218] width 231 height 15
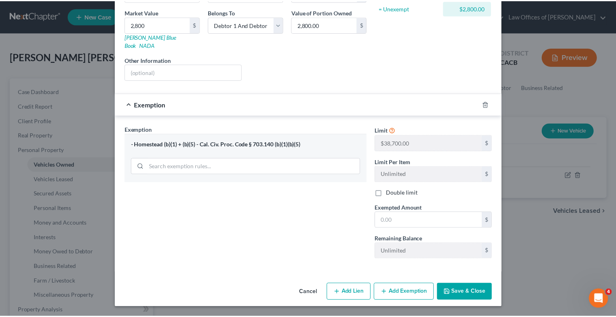
scroll to position [112, 0]
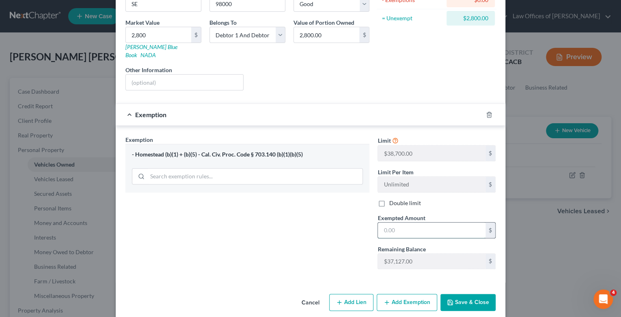
click at [397, 223] on input "text" at bounding box center [432, 230] width 108 height 15
type input "2,800"
click at [464, 294] on button "Save & Close" at bounding box center [467, 302] width 55 height 17
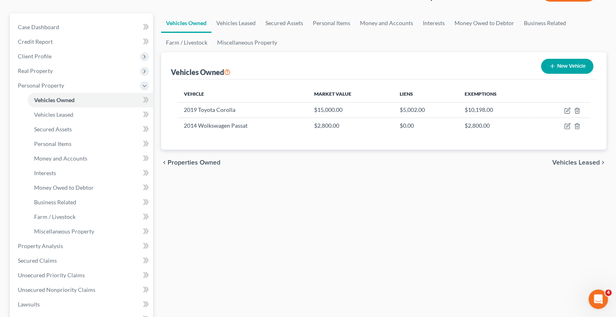
scroll to position [97, 0]
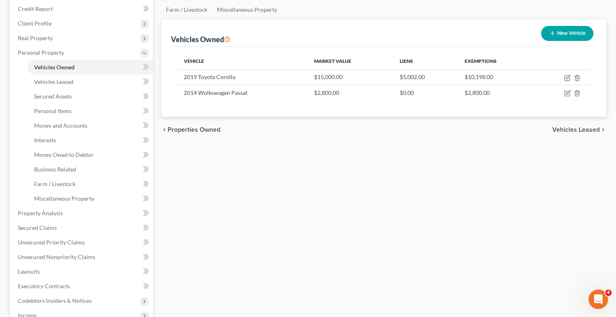
click at [591, 129] on span "Vehicles Leased" at bounding box center [575, 130] width 47 height 6
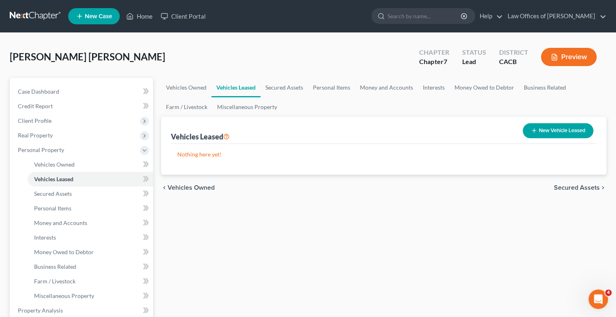
click at [578, 188] on span "Secured Assets" at bounding box center [577, 188] width 46 height 6
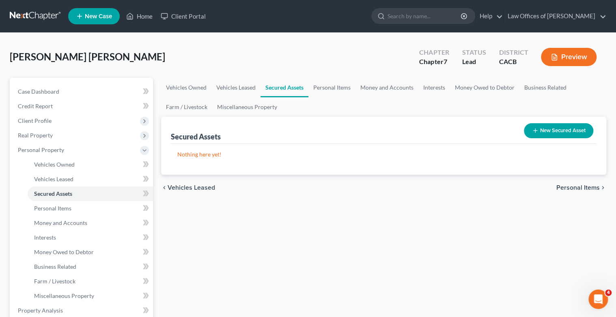
click at [578, 188] on span "Personal Items" at bounding box center [577, 188] width 43 height 6
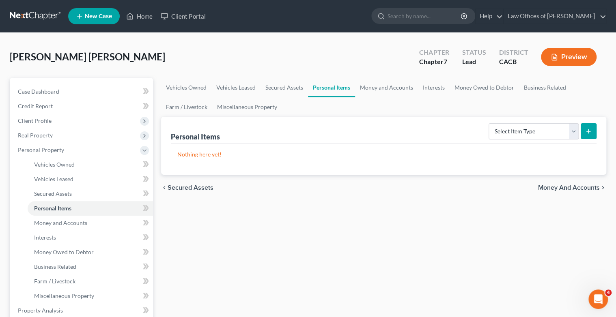
click at [578, 133] on form "Select Item Type Clothing Collectibles Of Value Electronics Firearms Household …" at bounding box center [543, 131] width 108 height 17
click at [573, 132] on select "Select Item Type Clothing Collectibles Of Value Electronics Firearms Household …" at bounding box center [534, 131] width 90 height 16
select select "clothing"
click at [489, 123] on select "Select Item Type Clothing Collectibles Of Value Electronics Firearms Household …" at bounding box center [534, 131] width 90 height 16
click at [590, 130] on icon "submit" at bounding box center [588, 131] width 6 height 6
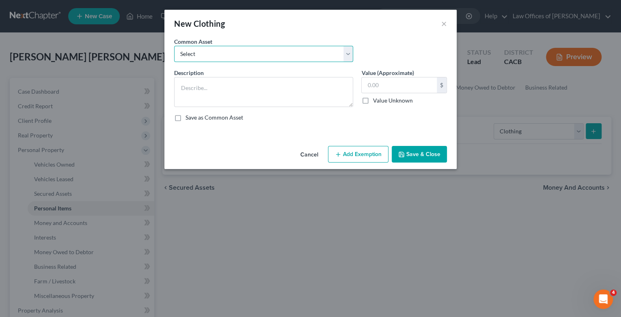
click at [349, 54] on select "Select Clothing Clothing Clothing Clothing" at bounding box center [263, 54] width 179 height 16
select select "3"
click at [174, 46] on select "Select Clothing Clothing Clothing Clothing" at bounding box center [263, 54] width 179 height 16
type textarea "Clothing"
type input "2,000.00"
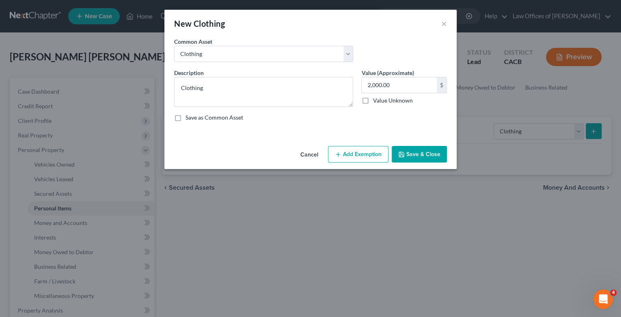
click at [360, 154] on button "Add Exemption" at bounding box center [358, 154] width 60 height 17
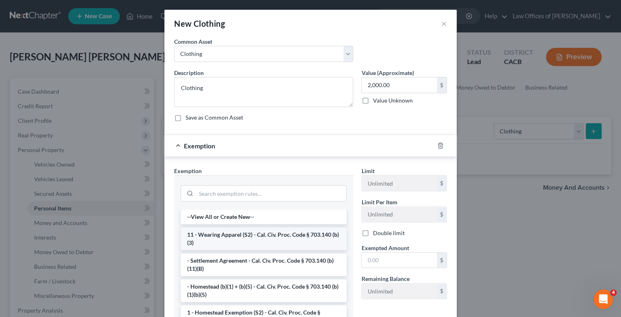
click at [279, 232] on li "11 - Wearing Apparel (S2) - Cal. Civ. Proc. Code § 703.140 (b)(3)" at bounding box center [264, 239] width 166 height 23
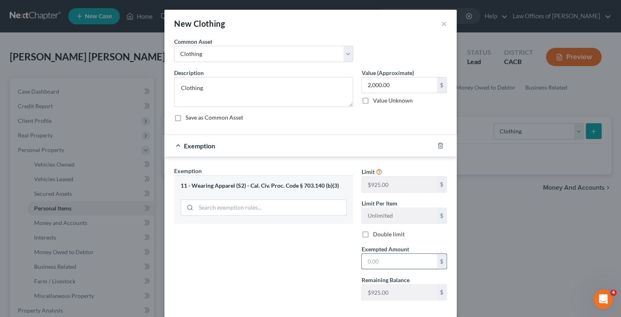
click at [375, 260] on input "text" at bounding box center [399, 261] width 75 height 15
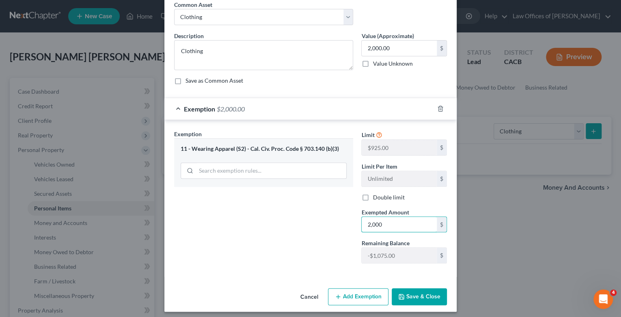
scroll to position [40, 0]
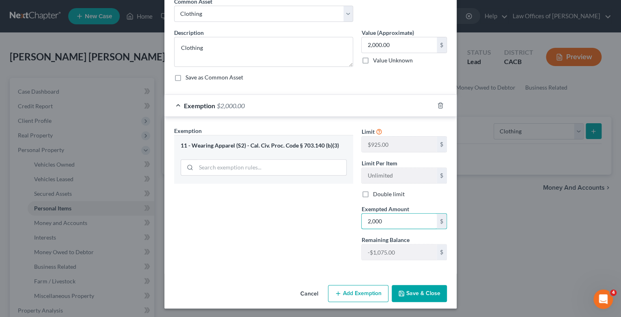
type input "2,000"
click at [420, 292] on button "Save & Close" at bounding box center [419, 293] width 55 height 17
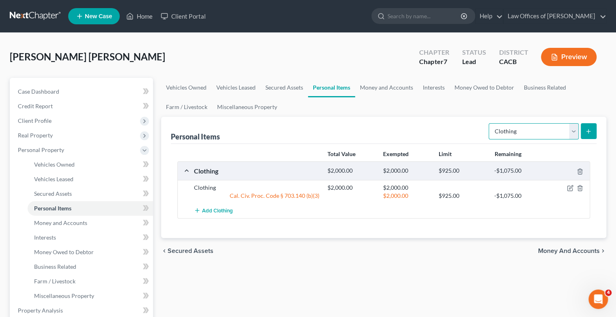
click at [575, 126] on select "Select Item Type Clothing Collectibles Of Value Electronics Firearms Household …" at bounding box center [534, 131] width 90 height 16
select select "household_goods"
click at [489, 123] on select "Select Item Type Clothing Collectibles Of Value Electronics Firearms Household …" at bounding box center [534, 131] width 90 height 16
click at [589, 133] on icon "submit" at bounding box center [588, 131] width 6 height 6
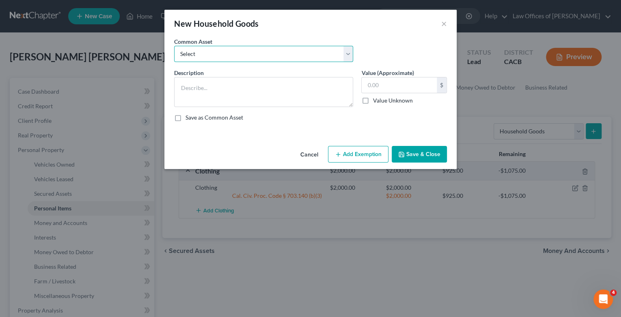
click at [346, 58] on select "Select Household Goods Household Goods Household Goods" at bounding box center [263, 54] width 179 height 16
select select "2"
click at [174, 46] on select "Select Household Goods Household Goods Household Goods" at bounding box center [263, 54] width 179 height 16
type textarea "Household Goods"
type input "3,500.00"
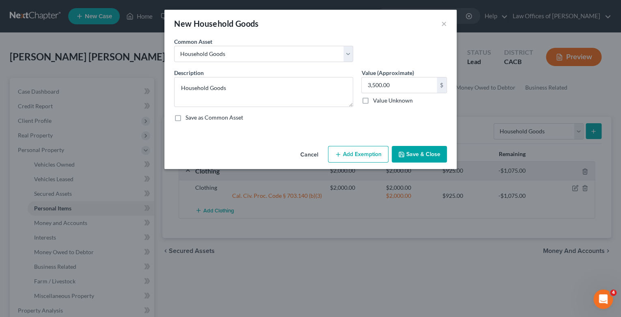
click at [373, 153] on button "Add Exemption" at bounding box center [358, 154] width 60 height 17
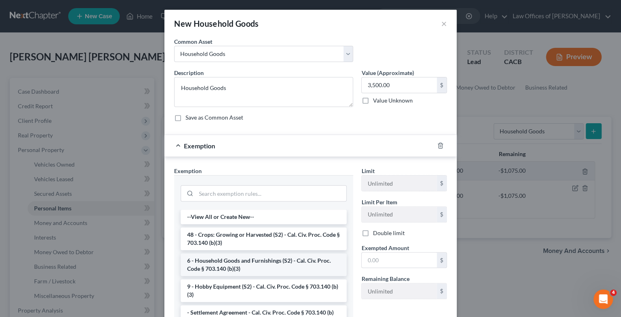
click at [246, 269] on li "6 - Household Goods and Furnishings (S2) - Cal. Civ. Proc. Code § 703.140 (b)(3)" at bounding box center [264, 265] width 166 height 23
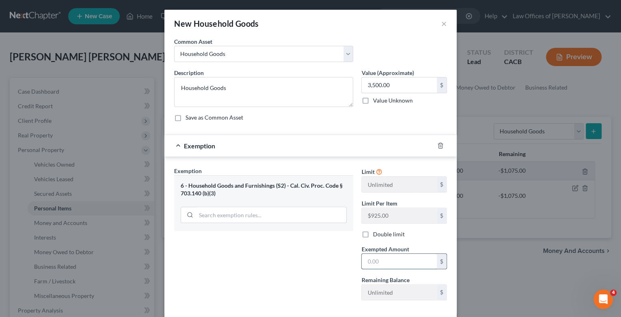
click at [392, 263] on input "text" at bounding box center [399, 261] width 75 height 15
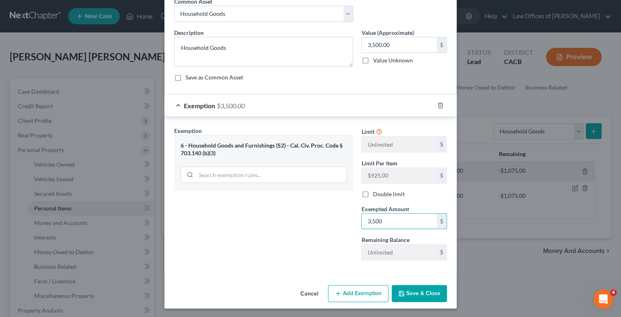
type input "3,500"
click at [422, 289] on button "Save & Close" at bounding box center [419, 293] width 55 height 17
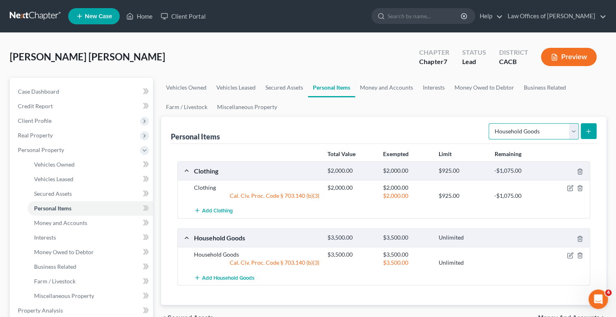
click at [575, 132] on select "Select Item Type Clothing Collectibles Of Value Electronics Firearms Household …" at bounding box center [534, 131] width 90 height 16
select select "jewelry"
click at [489, 123] on select "Select Item Type Clothing Collectibles Of Value Electronics Firearms Household …" at bounding box center [534, 131] width 90 height 16
click at [588, 135] on button "submit" at bounding box center [589, 131] width 16 height 16
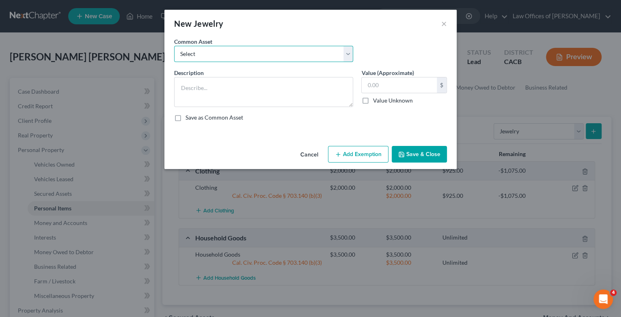
click at [349, 51] on select "Select Jewelry Jewelry Jewelry Jewelry" at bounding box center [263, 54] width 179 height 16
select select "0"
click at [174, 46] on select "Select Jewelry Jewelry Jewelry Jewelry" at bounding box center [263, 54] width 179 height 16
type textarea "Jewelry"
type input "500.00"
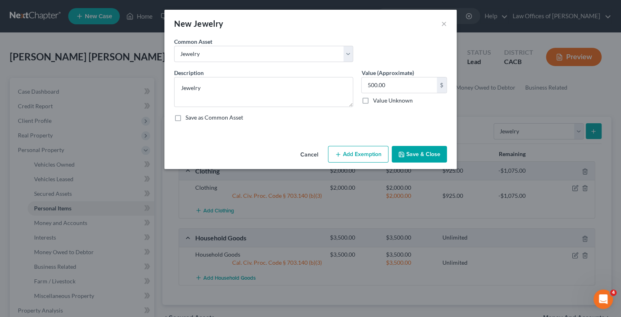
click at [375, 154] on button "Add Exemption" at bounding box center [358, 154] width 60 height 17
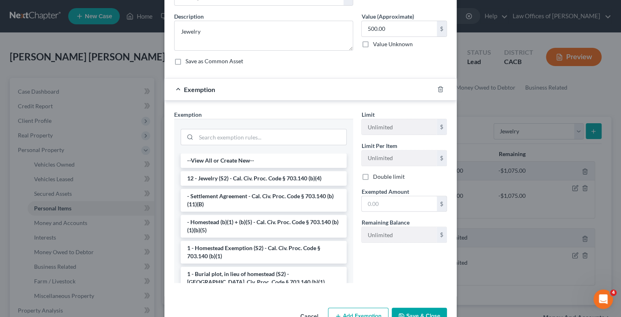
scroll to position [79, 0]
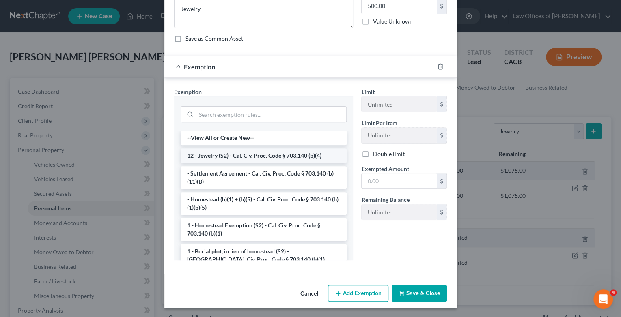
click at [291, 151] on li "12 - Jewelry (S2) - Cal. Civ. Proc. Code § 703.140 (b)(4)" at bounding box center [264, 156] width 166 height 15
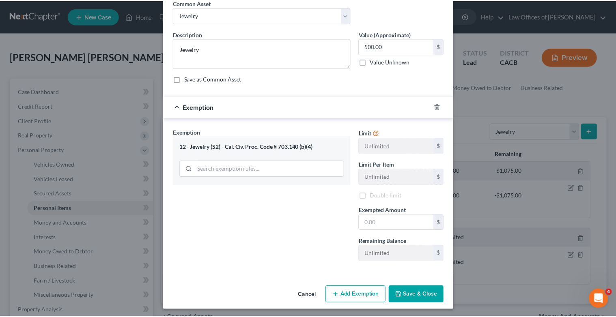
scroll to position [40, 0]
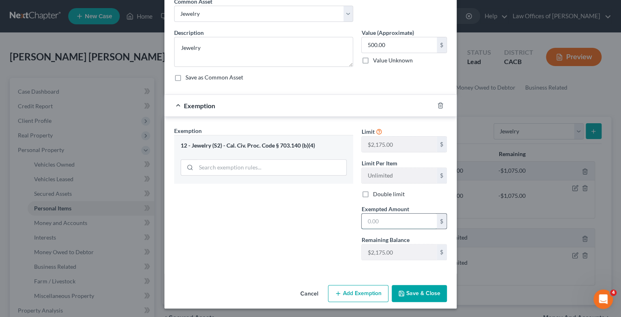
click at [387, 222] on input "text" at bounding box center [399, 221] width 75 height 15
type input "500"
click at [412, 293] on button "Save & Close" at bounding box center [419, 293] width 55 height 17
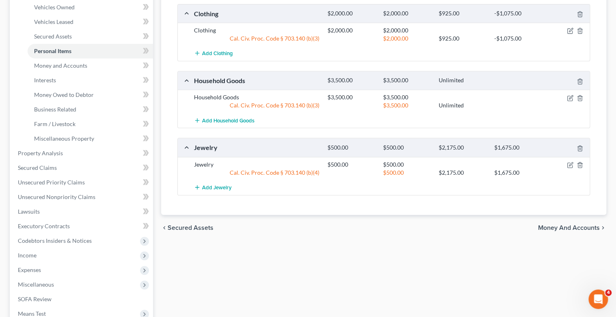
scroll to position [162, 0]
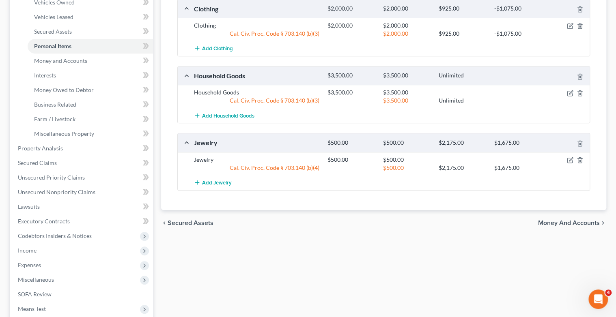
click at [556, 222] on span "Money and Accounts" at bounding box center [569, 223] width 62 height 6
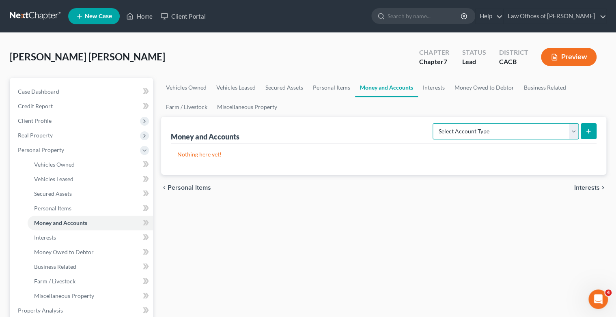
click at [574, 136] on select "Select Account Type Brokerage Cash on Hand Certificates of Deposit Checking Acc…" at bounding box center [506, 131] width 146 height 16
select select "checking"
click at [434, 123] on select "Select Account Type Brokerage Cash on Hand Certificates of Deposit Checking Acc…" at bounding box center [506, 131] width 146 height 16
click at [591, 133] on icon "submit" at bounding box center [588, 131] width 6 height 6
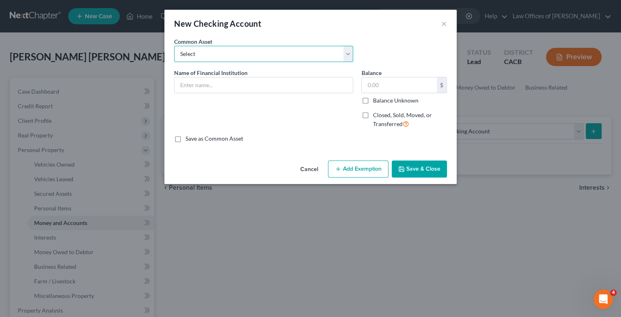
click at [347, 56] on select "Select Union Bank Chase Bank Universal Bank [PERSON_NAME] Fargo US Bank Bank of…" at bounding box center [263, 54] width 179 height 16
select select "1"
click at [174, 46] on select "Select Union Bank Chase Bank Universal Bank [PERSON_NAME] Fargo US Bank Bank of…" at bounding box center [263, 54] width 179 height 16
type input "Chase Bank"
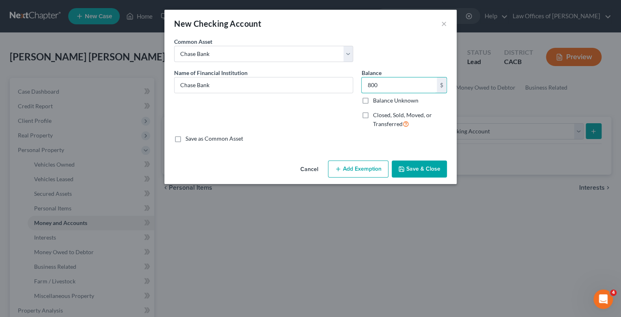
type input "800"
click at [357, 172] on button "Add Exemption" at bounding box center [358, 169] width 60 height 17
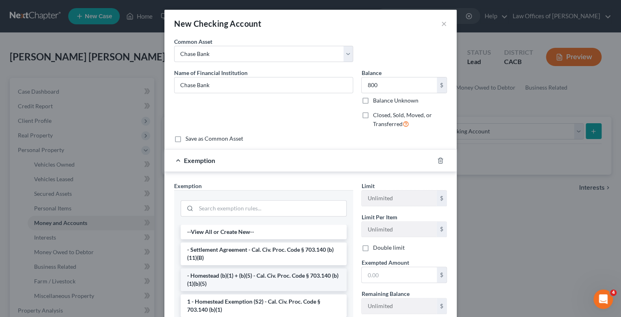
click at [275, 275] on li "- Homestead (b)(1) + (b)(5) - Cal. Civ. Proc. Code § 703.140 (b)(1)(b)(5)" at bounding box center [264, 280] width 166 height 23
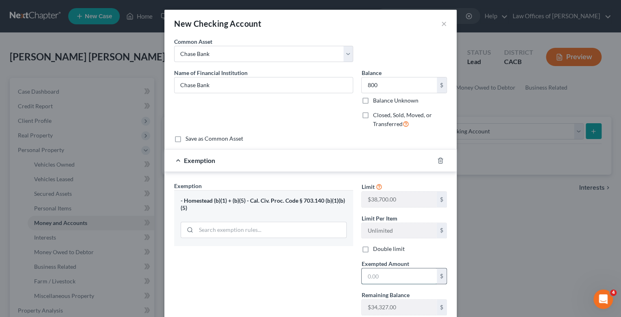
click at [406, 277] on input "text" at bounding box center [399, 276] width 75 height 15
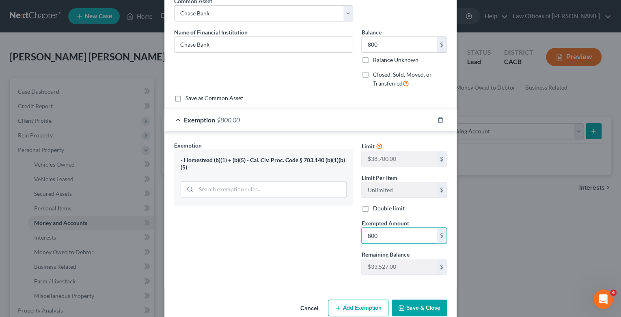
scroll to position [55, 0]
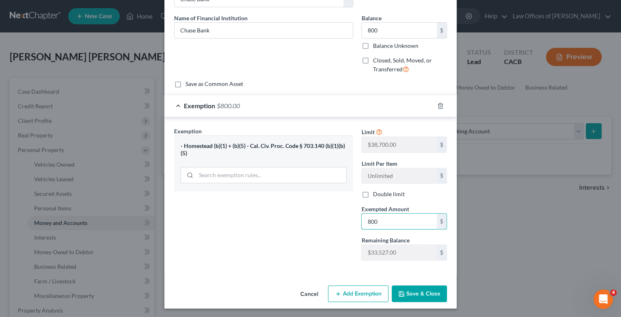
type input "800"
click at [422, 291] on button "Save & Close" at bounding box center [419, 294] width 55 height 17
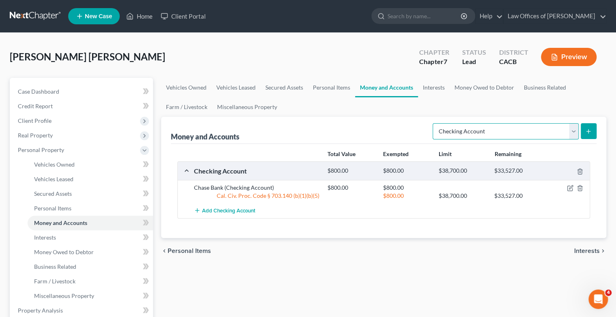
click at [574, 128] on select "Select Account Type Brokerage Cash on Hand Certificates of Deposit Checking Acc…" at bounding box center [506, 131] width 146 height 16
click at [434, 123] on select "Select Account Type Brokerage Cash on Hand Certificates of Deposit Checking Acc…" at bounding box center [506, 131] width 146 height 16
click at [588, 130] on line "submit" at bounding box center [588, 131] width 0 height 4
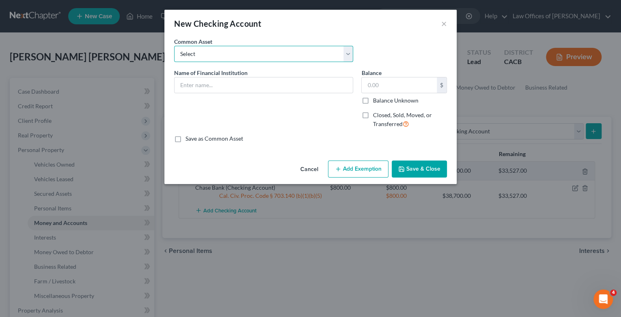
click at [350, 54] on select "Select Union Bank Chase Bank Universal Bank [PERSON_NAME] Fargo US Bank Bank of…" at bounding box center [263, 54] width 179 height 16
click at [239, 56] on select "Select Union Bank Chase Bank Universal Bank [PERSON_NAME] Fargo US Bank Bank of…" at bounding box center [263, 54] width 179 height 16
click at [195, 89] on input "text" at bounding box center [263, 84] width 178 height 15
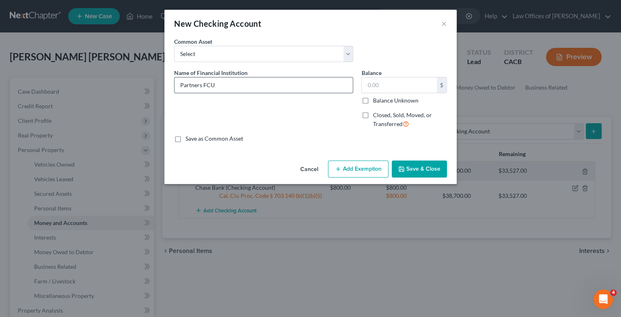
type input "Partners FCU"
drag, startPoint x: 368, startPoint y: 84, endPoint x: 364, endPoint y: 85, distance: 4.2
click at [367, 84] on input "text" at bounding box center [399, 84] width 75 height 15
type input "100"
click at [373, 166] on button "Add Exemption" at bounding box center [358, 169] width 60 height 17
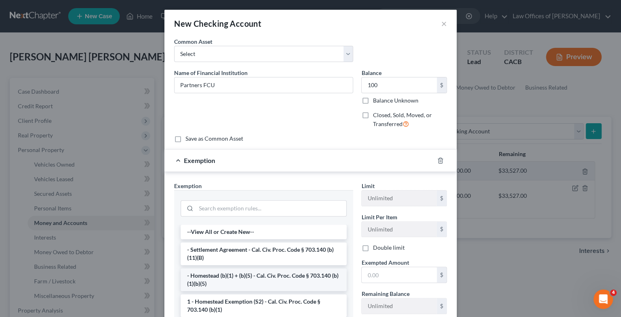
click at [223, 279] on li "- Homestead (b)(1) + (b)(5) - Cal. Civ. Proc. Code § 703.140 (b)(1)(b)(5)" at bounding box center [264, 280] width 166 height 23
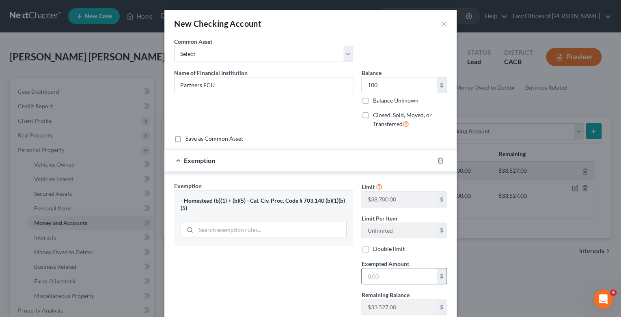
click at [373, 276] on input "text" at bounding box center [399, 276] width 75 height 15
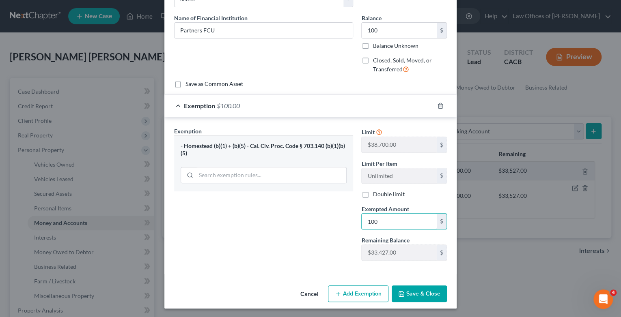
type input "100"
click at [421, 290] on button "Save & Close" at bounding box center [419, 294] width 55 height 17
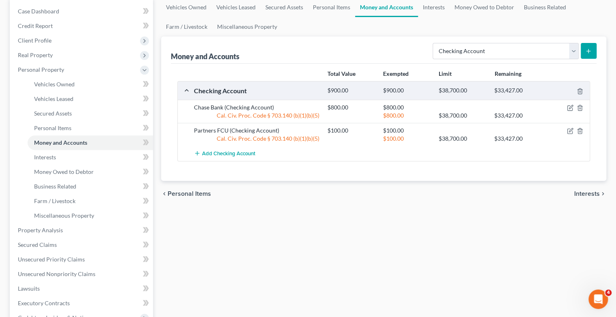
scroll to position [130, 0]
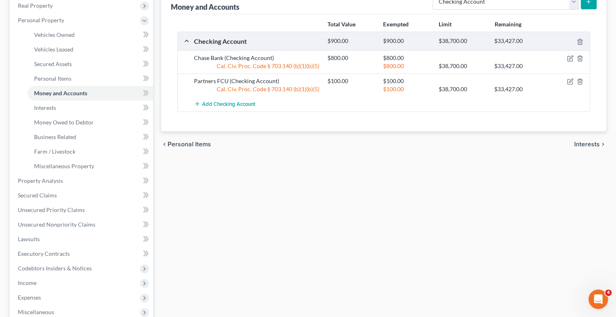
click at [583, 144] on span "Interests" at bounding box center [587, 144] width 26 height 6
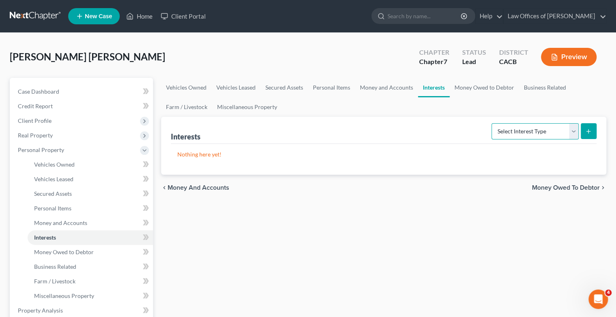
click at [571, 130] on select "Select Interest Type 401K Annuity Bond Education IRA Government Bond Government…" at bounding box center [534, 131] width 87 height 16
click at [457, 105] on ul "Vehicles Owned Vehicles Leased Secured Assets Personal Items Money and Accounts…" at bounding box center [384, 97] width 446 height 39
click at [181, 186] on span "Money and Accounts" at bounding box center [199, 188] width 62 height 6
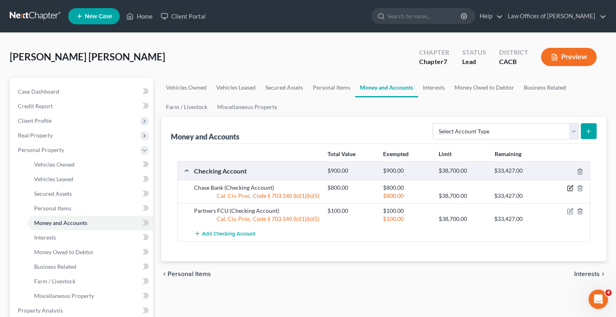
click at [569, 187] on icon "button" at bounding box center [571, 188] width 4 height 4
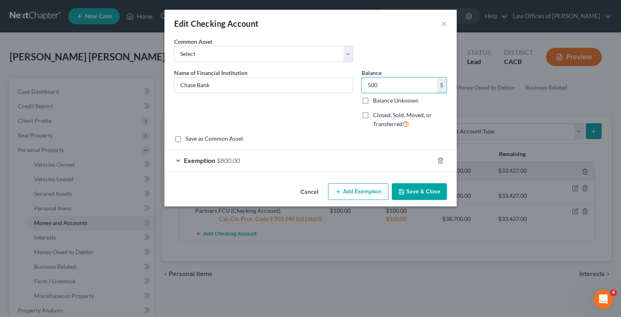
type input "500"
click at [444, 161] on div at bounding box center [445, 160] width 23 height 13
click at [436, 160] on div at bounding box center [445, 160] width 23 height 13
click at [439, 162] on icon "button" at bounding box center [440, 160] width 6 height 6
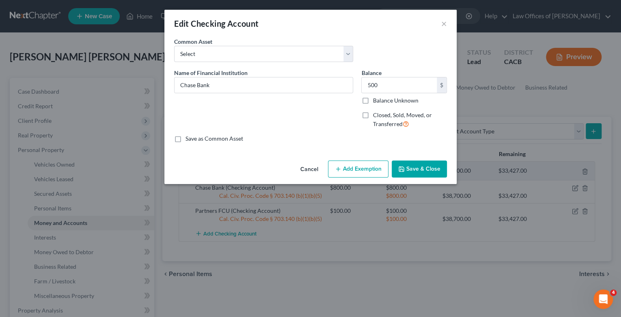
click at [353, 169] on button "Add Exemption" at bounding box center [358, 169] width 60 height 17
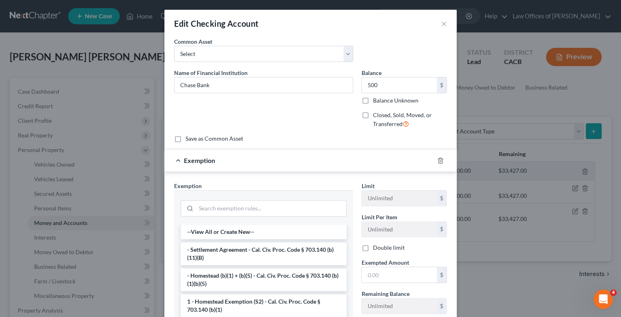
drag, startPoint x: 229, startPoint y: 281, endPoint x: 236, endPoint y: 289, distance: 10.7
click at [231, 282] on li "- Homestead (b)(1) + (b)(5) - Cal. Civ. Proc. Code § 703.140 (b)(1)(b)(5)" at bounding box center [264, 280] width 166 height 23
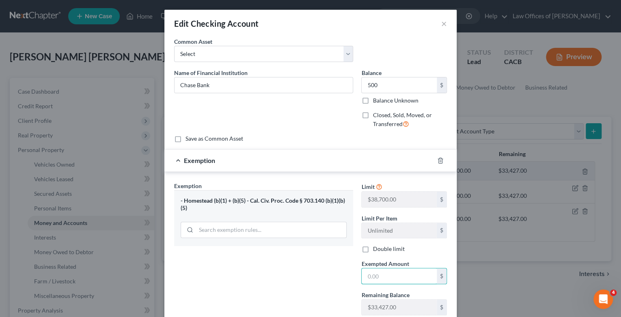
drag, startPoint x: 389, startPoint y: 280, endPoint x: 390, endPoint y: 285, distance: 5.4
click at [389, 280] on input "text" at bounding box center [399, 276] width 75 height 15
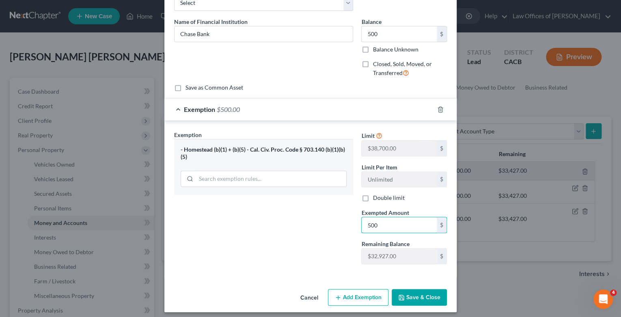
scroll to position [55, 0]
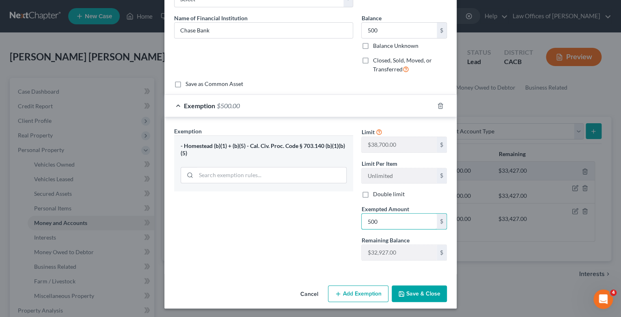
type input "500"
click at [406, 288] on button "Save & Close" at bounding box center [419, 294] width 55 height 17
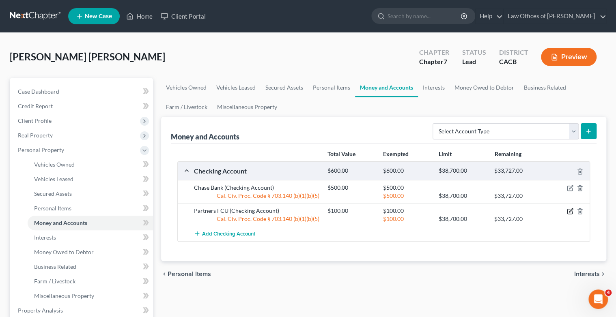
click at [570, 209] on icon "button" at bounding box center [571, 211] width 4 height 4
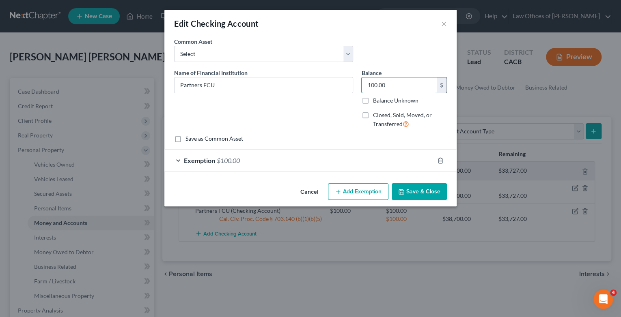
click at [365, 83] on input "100.00" at bounding box center [399, 84] width 75 height 15
type input "800"
click at [371, 189] on button "Add Exemption" at bounding box center [358, 191] width 60 height 17
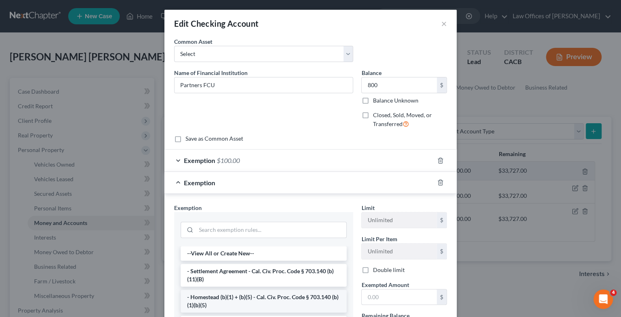
click at [264, 296] on li "- Homestead (b)(1) + (b)(5) - Cal. Civ. Proc. Code § 703.140 (b)(1)(b)(5)" at bounding box center [264, 301] width 166 height 23
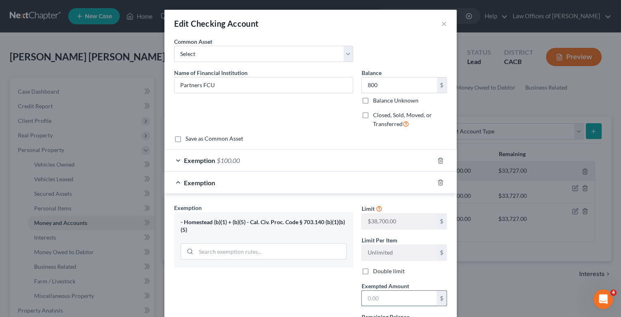
click at [362, 299] on input "text" at bounding box center [399, 298] width 75 height 15
type input "800"
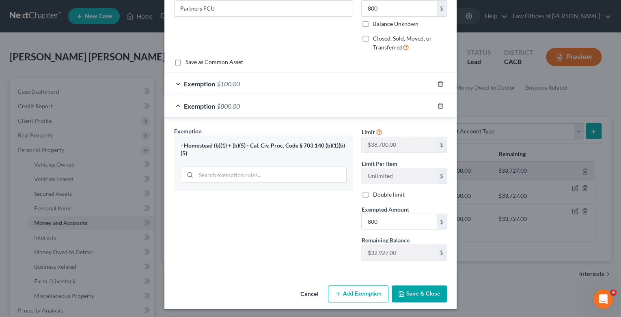
click at [433, 294] on button "Save & Close" at bounding box center [419, 294] width 55 height 17
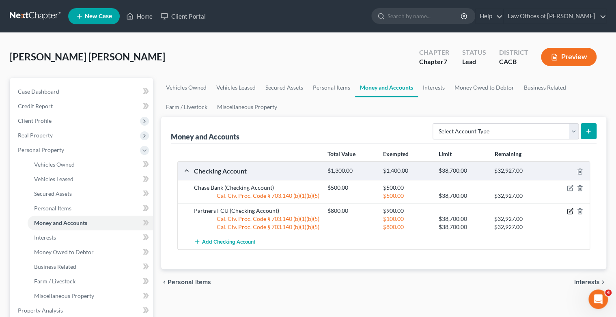
click at [568, 211] on icon "button" at bounding box center [570, 211] width 6 height 6
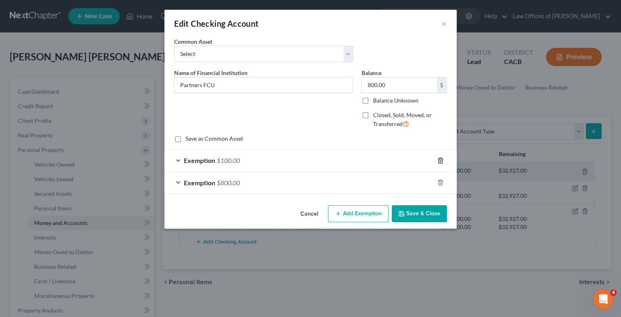
click at [443, 158] on icon "button" at bounding box center [440, 160] width 6 height 6
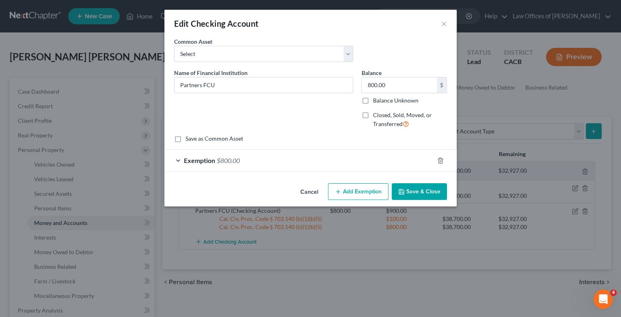
click at [417, 191] on button "Save & Close" at bounding box center [419, 191] width 55 height 17
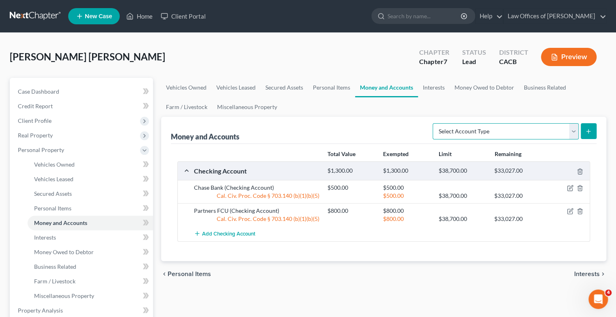
click at [570, 128] on select "Select Account Type Brokerage Cash on Hand Certificates of Deposit Checking Acc…" at bounding box center [506, 131] width 146 height 16
click at [586, 274] on span "Interests" at bounding box center [587, 274] width 26 height 6
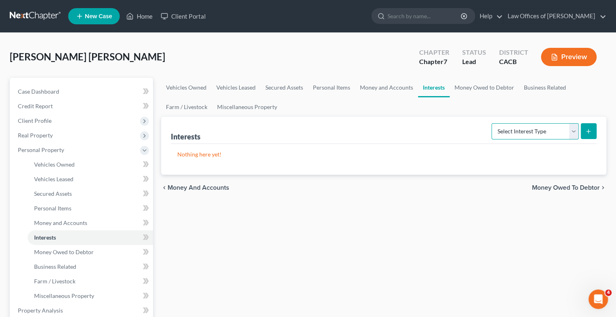
click at [576, 130] on select "Select Interest Type 401K Annuity Bond Education IRA Government Bond Government…" at bounding box center [534, 131] width 87 height 16
click at [452, 266] on div "Vehicles Owned Vehicles Leased Secured Assets Personal Items Money and Accounts…" at bounding box center [384, 312] width 454 height 469
click at [583, 187] on span "Money Owed to Debtor" at bounding box center [566, 188] width 68 height 6
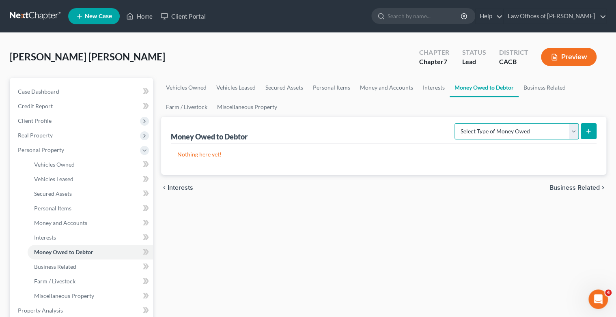
click at [574, 134] on select "Select Type of Money Owed Accounts Receivable Alimony Child Support Claims Agai…" at bounding box center [516, 131] width 124 height 16
click at [181, 190] on span "Interests" at bounding box center [181, 188] width 26 height 6
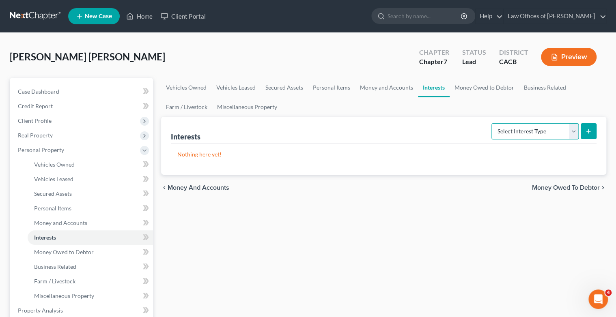
click at [575, 131] on select "Select Interest Type 401K Annuity Bond Education IRA Government Bond Government…" at bounding box center [534, 131] width 87 height 16
select select "stock"
click at [492, 123] on select "Select Interest Type 401K Annuity Bond Education IRA Government Bond Government…" at bounding box center [534, 131] width 87 height 16
click at [592, 130] on button "submit" at bounding box center [589, 131] width 16 height 16
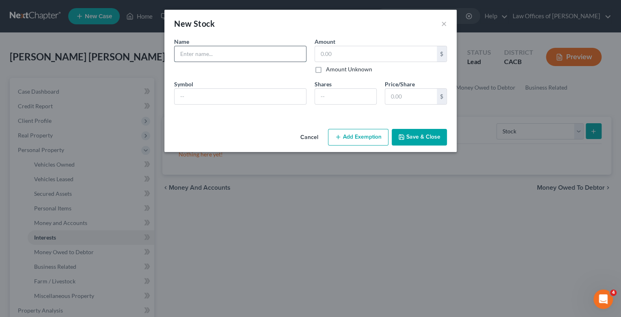
drag, startPoint x: 205, startPoint y: 59, endPoint x: 208, endPoint y: 64, distance: 5.6
click at [206, 59] on input "text" at bounding box center [239, 53] width 131 height 15
type input "ComputerShare Investor"
type input "3,915"
click at [203, 94] on input "text" at bounding box center [239, 96] width 131 height 15
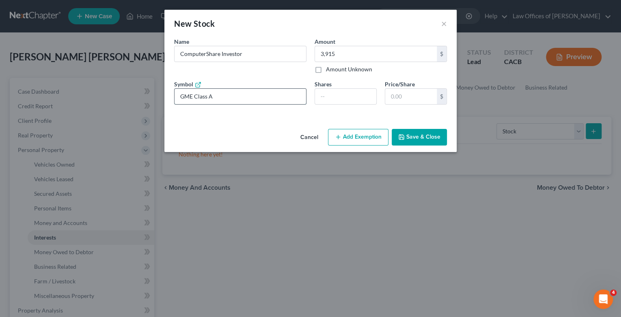
type input "GME Class A"
type input "148"
drag, startPoint x: 390, startPoint y: 97, endPoint x: 320, endPoint y: 211, distance: 133.9
click at [320, 211] on div "New Stock × An exemption set must first be selected from the Filing Information…" at bounding box center [310, 158] width 621 height 317
click at [390, 95] on input "text" at bounding box center [411, 96] width 52 height 15
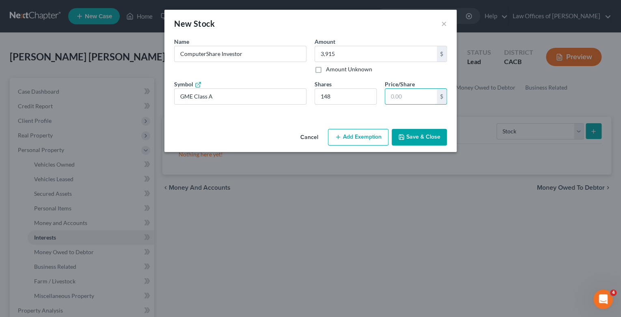
type input "296.00"
type input "2"
type input "3,848.00"
type input "26."
type input "3,907.20"
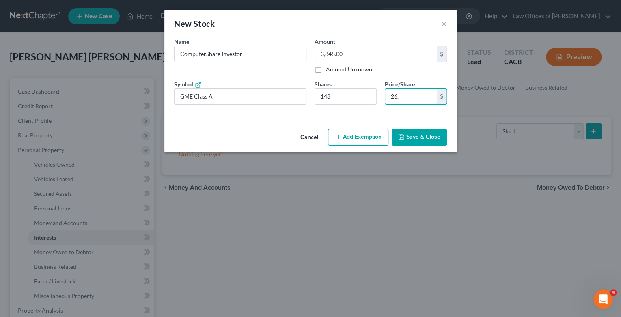
type input "26.4"
type input "3,916.08"
type input "26.46"
click at [366, 138] on button "Add Exemption" at bounding box center [358, 137] width 60 height 17
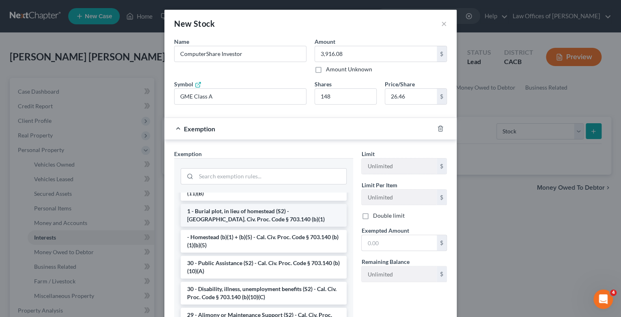
scroll to position [97, 0]
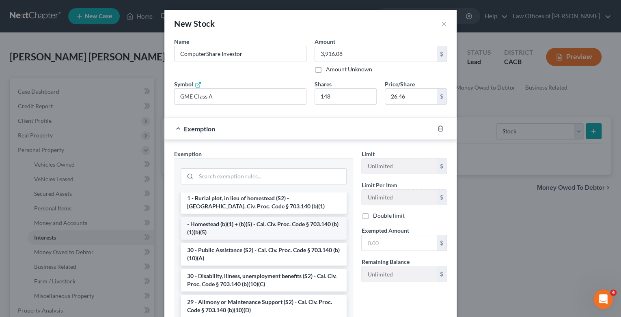
click at [263, 229] on li "- Homestead (b)(1) + (b)(5) - Cal. Civ. Proc. Code § 703.140 (b)(1)(b)(5)" at bounding box center [264, 228] width 166 height 23
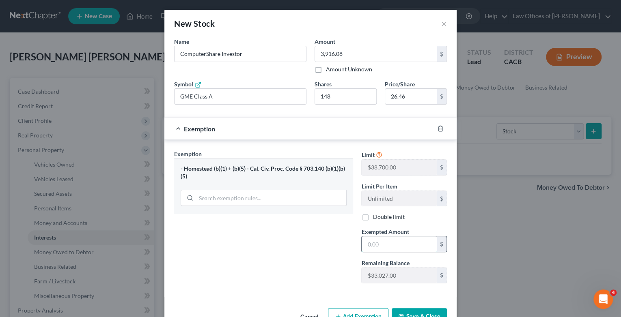
click at [367, 243] on input "text" at bounding box center [399, 244] width 75 height 15
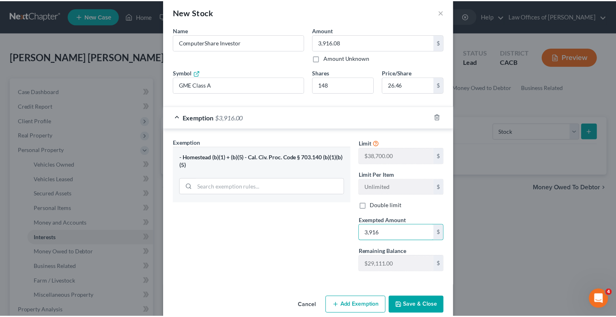
scroll to position [23, 0]
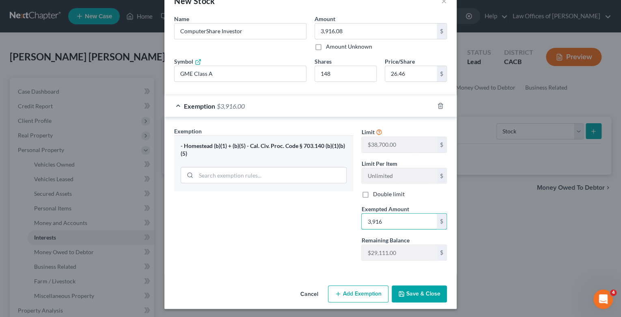
type input "3,916"
click at [434, 291] on button "Save & Close" at bounding box center [419, 294] width 55 height 17
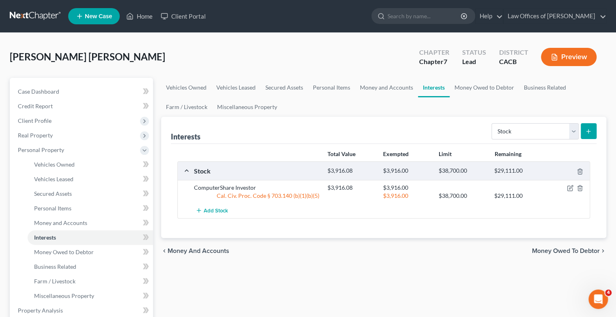
click at [560, 252] on span "Money Owed to Debtor" at bounding box center [566, 251] width 68 height 6
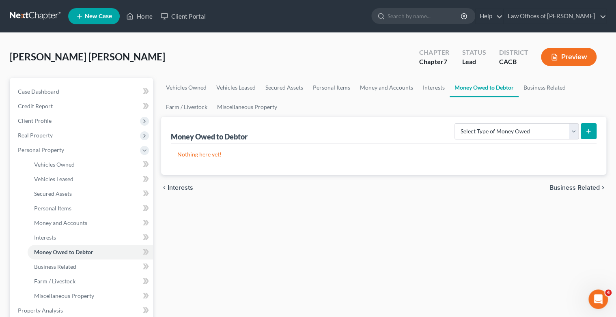
click at [564, 185] on span "Business Related" at bounding box center [574, 188] width 50 height 6
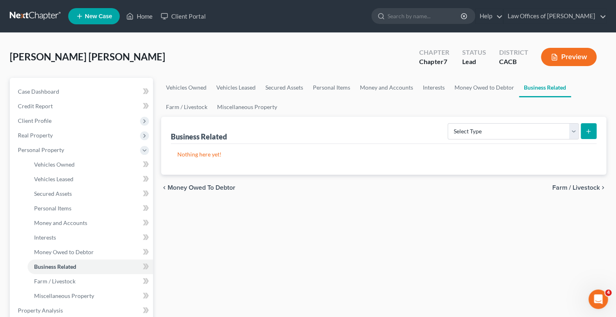
click at [566, 188] on span "Farm / Livestock" at bounding box center [575, 188] width 47 height 6
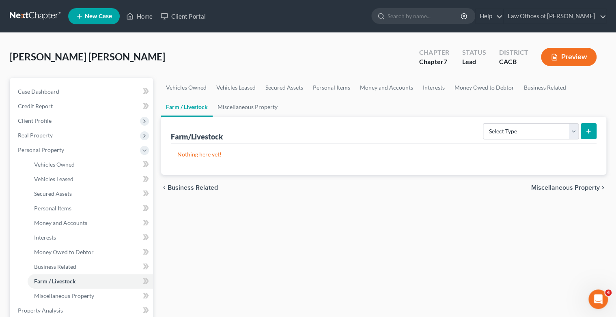
click at [554, 186] on span "Miscellaneous Property" at bounding box center [565, 188] width 69 height 6
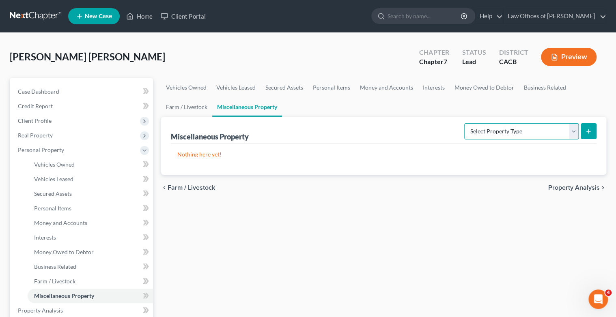
click at [572, 133] on select "Select Property Type Assigned for Creditor Benefit [DATE] Holding for Another N…" at bounding box center [521, 131] width 114 height 16
click at [527, 254] on div "Vehicles Owned Vehicles Leased Secured Assets Personal Items Money and Accounts…" at bounding box center [384, 312] width 454 height 469
click at [570, 189] on span "Property Analysis" at bounding box center [574, 188] width 52 height 6
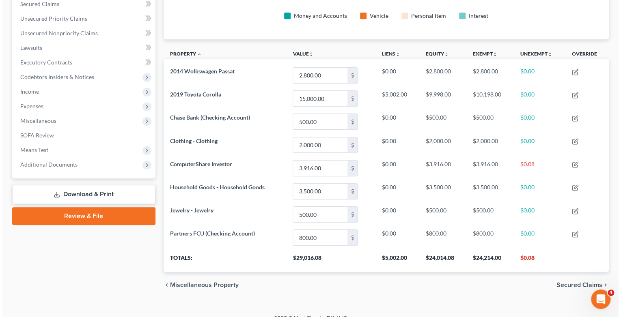
scroll to position [185, 0]
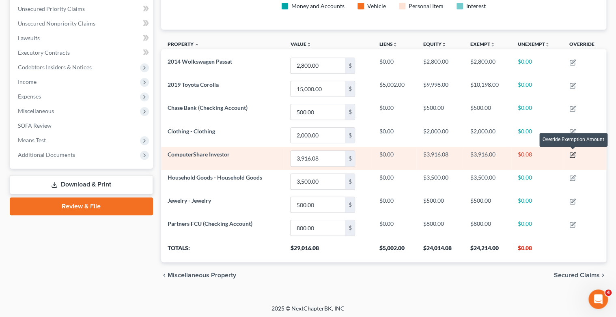
click at [573, 154] on icon "button" at bounding box center [573, 155] width 4 height 4
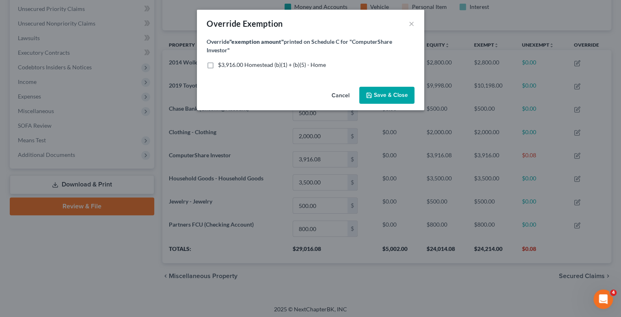
click at [218, 66] on label "$3,916.00 Homestead (b)(1) + (b)(5) - Home" at bounding box center [272, 65] width 108 height 8
click at [221, 66] on input "$3,916.00 Homestead (b)(1) + (b)(5) - Home" at bounding box center [223, 63] width 5 height 5
checkbox input "true"
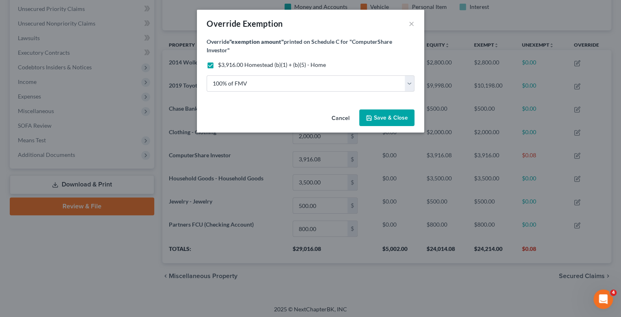
click at [396, 115] on span "Save & Close" at bounding box center [391, 117] width 34 height 7
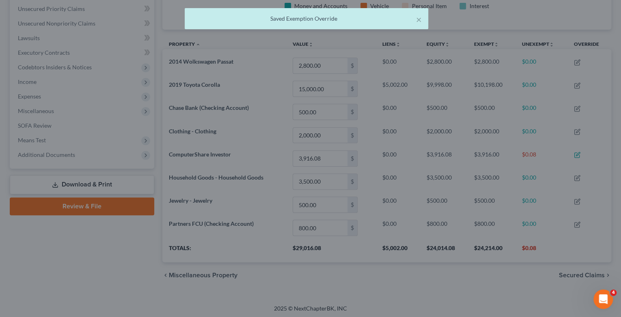
scroll to position [0, 0]
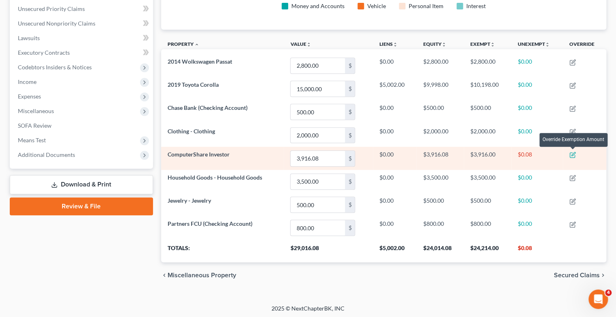
click at [573, 155] on icon "button" at bounding box center [572, 155] width 6 height 6
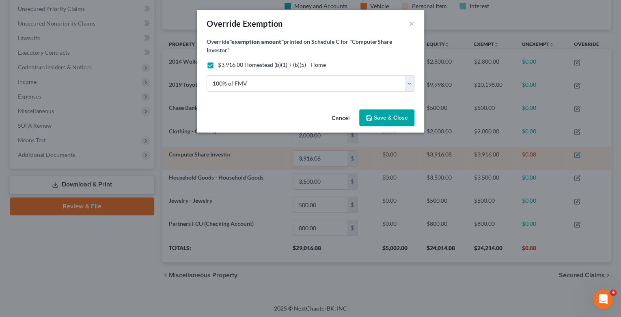
scroll to position [137, 449]
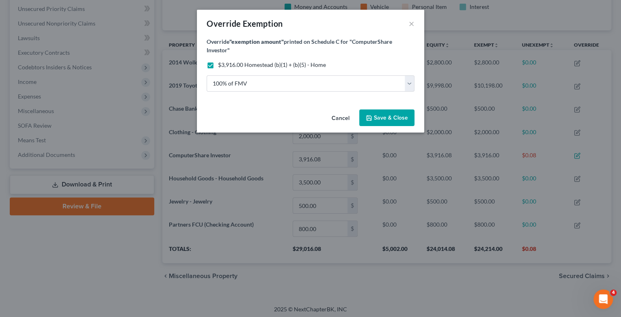
click at [346, 115] on button "Cancel" at bounding box center [340, 118] width 31 height 16
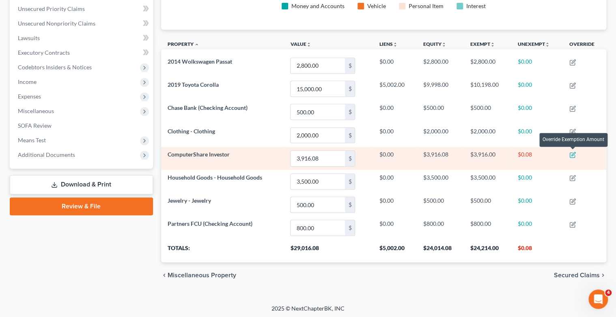
click at [572, 155] on icon "button" at bounding box center [573, 155] width 4 height 4
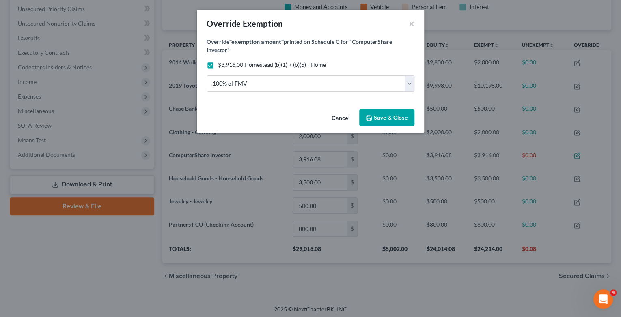
click at [239, 67] on span "$3,916.00 Homestead (b)(1) + (b)(5) - Home" at bounding box center [272, 64] width 108 height 7
click at [226, 66] on input "$3,916.00 Homestead (b)(1) + (b)(5) - Home" at bounding box center [223, 63] width 5 height 5
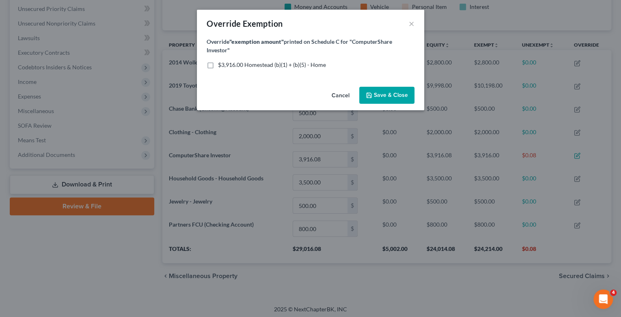
click at [239, 68] on span "$3,916.00 Homestead (b)(1) + (b)(5) - Home" at bounding box center [272, 64] width 108 height 7
click at [226, 66] on input "$3,916.00 Homestead (b)(1) + (b)(5) - Home" at bounding box center [223, 63] width 5 height 5
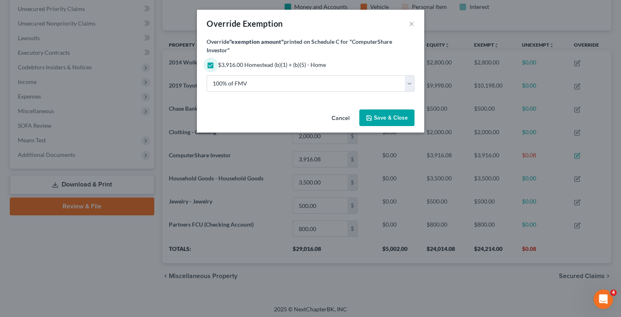
click at [239, 67] on span "$3,916.00 Homestead (b)(1) + (b)(5) - Home" at bounding box center [272, 64] width 108 height 7
click at [226, 66] on input "$3,916.00 Homestead (b)(1) + (b)(5) - Home" at bounding box center [223, 63] width 5 height 5
checkbox input "false"
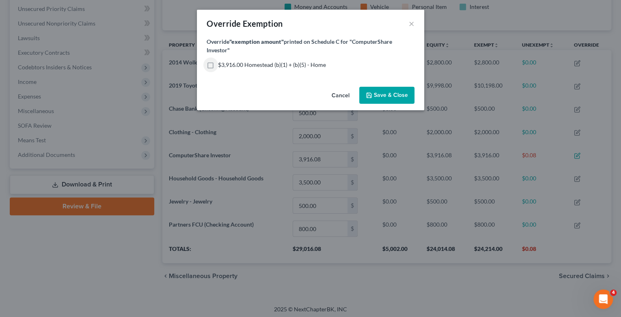
click at [401, 92] on span "Save & Close" at bounding box center [391, 95] width 34 height 7
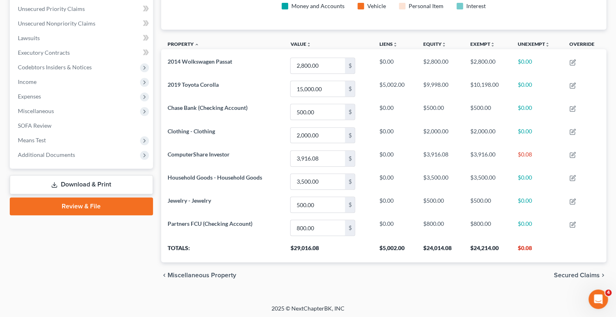
click at [577, 274] on span "Secured Claims" at bounding box center [577, 275] width 46 height 6
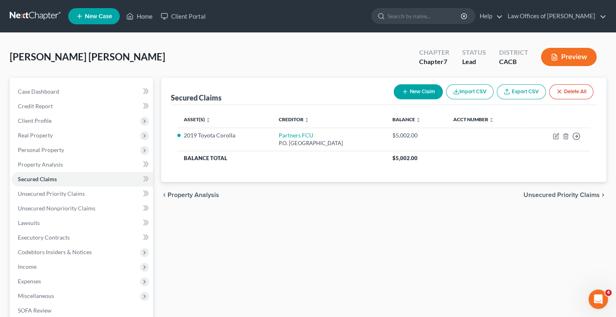
click at [563, 195] on span "Unsecured Priority Claims" at bounding box center [561, 195] width 76 height 6
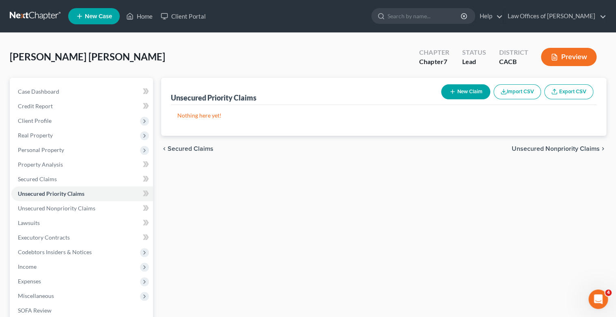
click at [477, 89] on button "New Claim" at bounding box center [465, 91] width 49 height 15
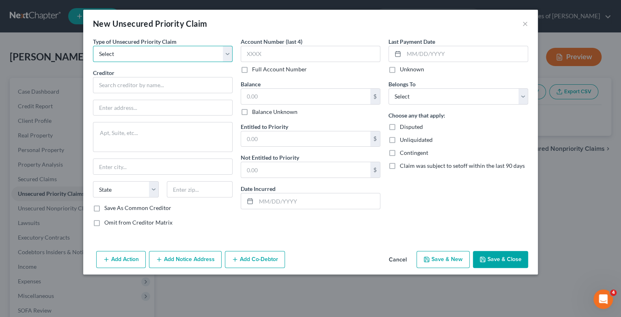
click at [125, 56] on select "Select Taxes & Other Government Units Domestic Support Obligations Extensions o…" at bounding box center [163, 54] width 140 height 16
select select "0"
click at [93, 46] on select "Select Taxes & Other Government Units Domestic Support Obligations Extensions o…" at bounding box center [163, 54] width 140 height 16
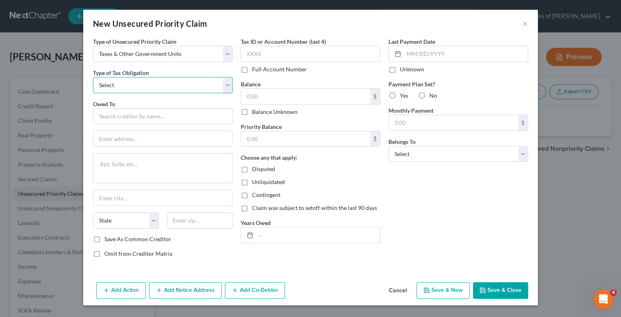
click at [226, 83] on select "Select Federal City State Franchise Tax Board Other" at bounding box center [163, 85] width 140 height 16
select select "0"
click at [93, 77] on select "Select Federal City State Franchise Tax Board Other" at bounding box center [163, 85] width 140 height 16
click at [156, 115] on input "text" at bounding box center [163, 116] width 140 height 16
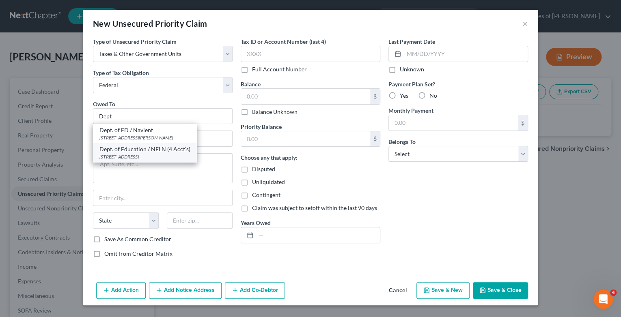
click at [136, 150] on div "Dept. of Education / NELN (4 Acct's)" at bounding box center [144, 149] width 91 height 8
type input "Dept. of Education / NELN (4 Acct's)"
type input "[STREET_ADDRESS]"
type input "Lincoln"
select select "30"
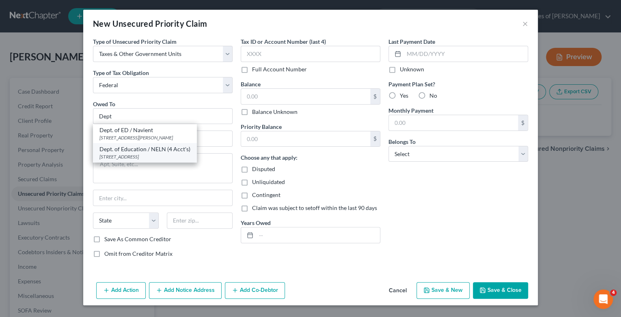
type input "68508"
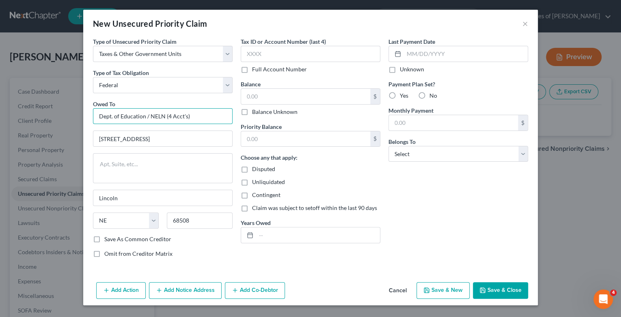
click at [151, 115] on input "Dept. of Education / NELN (4 Acct's)" at bounding box center [163, 116] width 140 height 16
type input "Dept. of Education / AIDV"
click at [269, 130] on label "Priority Balance" at bounding box center [261, 127] width 41 height 9
click at [269, 235] on input "text" at bounding box center [318, 235] width 124 height 15
type input "2018"
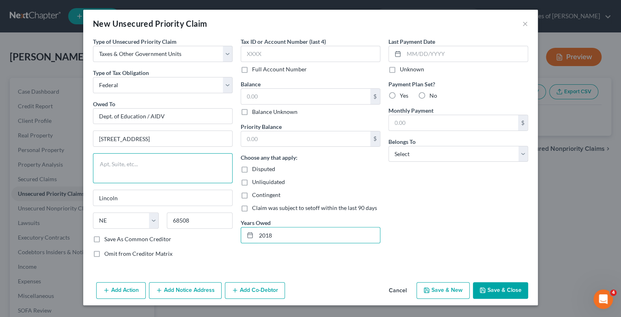
click at [103, 162] on textarea at bounding box center [163, 168] width 140 height 30
paste textarea "1891 [GEOGRAPHIC_DATA][PERSON_NAME], [GEOGRAPHIC_DATA] 20190"
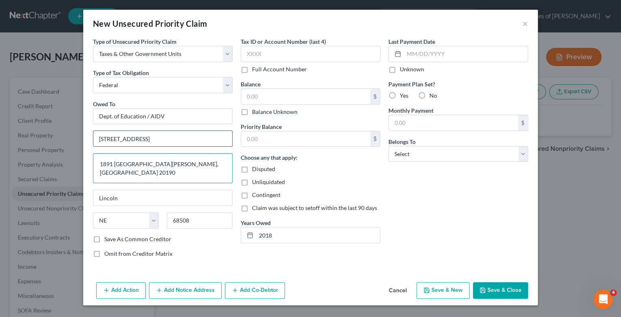
type textarea "1891 [GEOGRAPHIC_DATA][PERSON_NAME], [GEOGRAPHIC_DATA] 20190"
drag, startPoint x: 149, startPoint y: 139, endPoint x: 58, endPoint y: 137, distance: 91.3
click at [58, 137] on div "New Unsecured Priority Claim × Type of Unsecured Priority Claim * Select Taxes …" at bounding box center [310, 158] width 621 height 317
type input "1891 [GEOGRAPHIC_DATA]"
drag, startPoint x: 140, startPoint y: 188, endPoint x: 81, endPoint y: 188, distance: 58.4
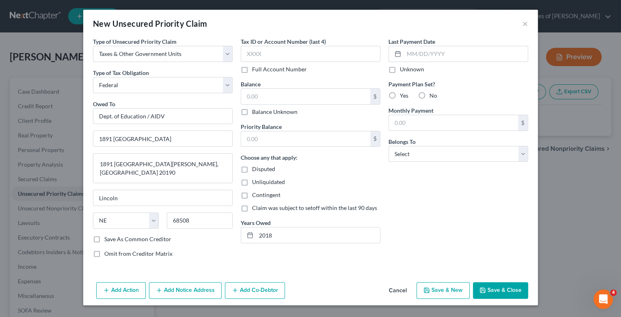
click at [75, 190] on div "New Unsecured Priority Claim × Type of Unsecured Priority Claim * Select Taxes …" at bounding box center [310, 158] width 621 height 317
drag, startPoint x: 125, startPoint y: 195, endPoint x: 83, endPoint y: 193, distance: 42.2
click at [83, 194] on div "New Unsecured Priority Claim × Type of Unsecured Priority Claim * Select Taxes …" at bounding box center [310, 158] width 621 height 317
type input "Reston"
select select "48"
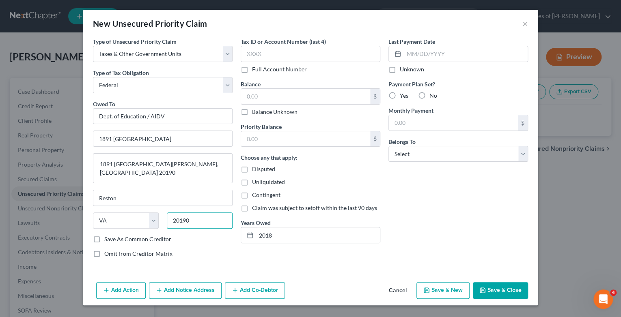
type input "20190"
click at [104, 238] on label "Save As Common Creditor" at bounding box center [137, 239] width 67 height 8
click at [108, 238] on input "Save As Common Creditor" at bounding box center [110, 237] width 5 height 5
checkbox input "true"
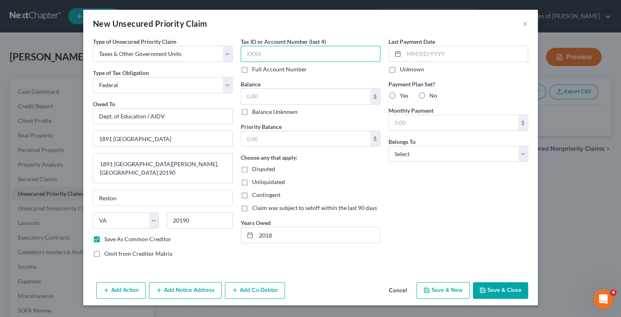
click at [294, 60] on input "text" at bounding box center [311, 54] width 140 height 16
type input "5591"
click at [259, 98] on input "text" at bounding box center [305, 96] width 129 height 15
type input "11,034"
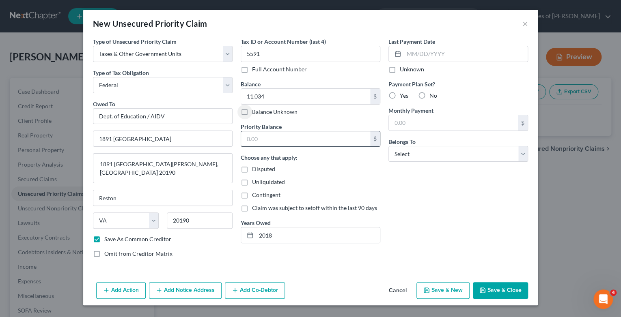
click at [377, 138] on div "$" at bounding box center [375, 138] width 10 height 15
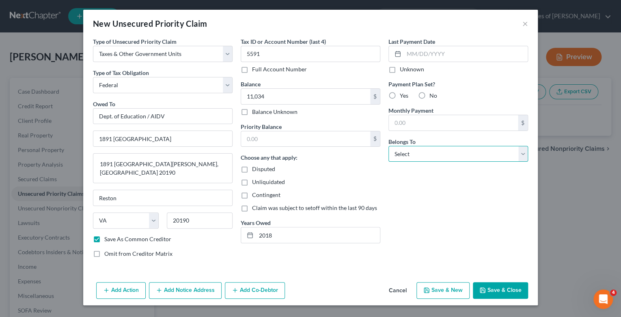
click at [523, 155] on select "Select Debtor 1 Only Debtor 2 Only Debtor 1 And Debtor 2 Only At Least One Of T…" at bounding box center [458, 154] width 140 height 16
select select "1"
click at [388, 146] on select "Select Debtor 1 Only Debtor 2 Only Debtor 1 And Debtor 2 Only At Least One Of T…" at bounding box center [458, 154] width 140 height 16
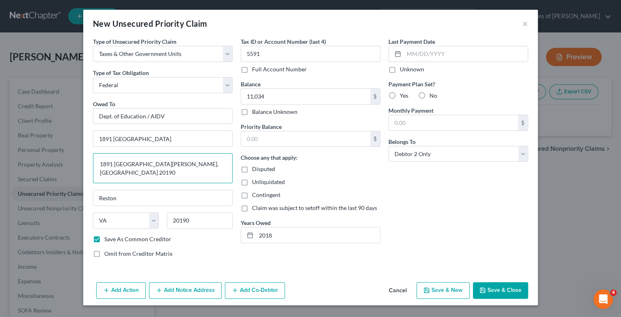
drag, startPoint x: 95, startPoint y: 165, endPoint x: 237, endPoint y: 157, distance: 141.8
click at [237, 157] on div "Type of Unsecured Priority Claim * Select Taxes & Other Government Units Domest…" at bounding box center [310, 150] width 443 height 227
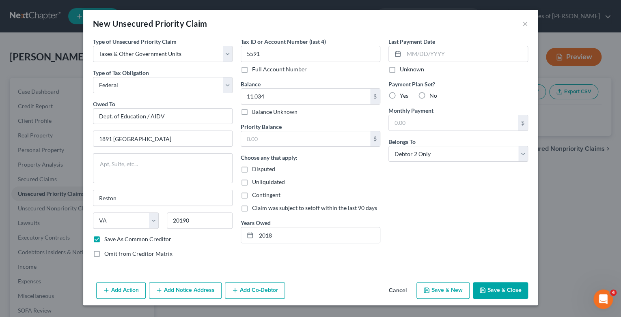
click at [449, 292] on button "Save & New" at bounding box center [442, 290] width 53 height 17
checkbox input "false"
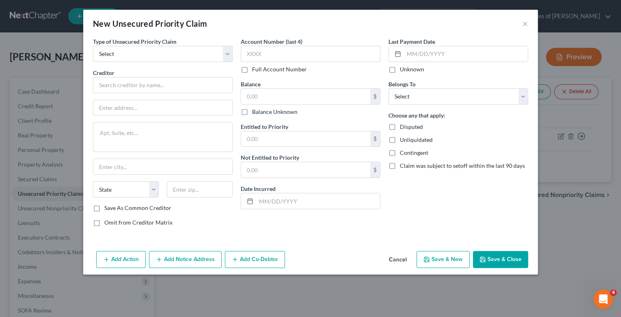
click at [403, 260] on button "Cancel" at bounding box center [397, 260] width 31 height 16
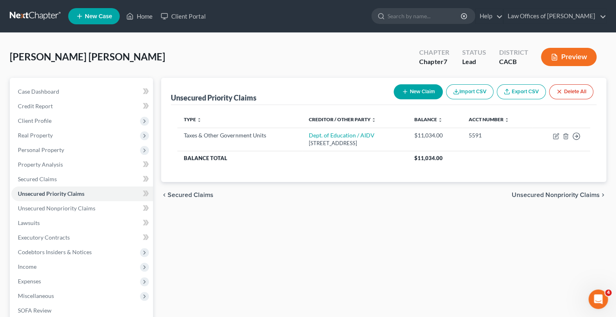
click at [187, 195] on span "Secured Claims" at bounding box center [191, 195] width 46 height 6
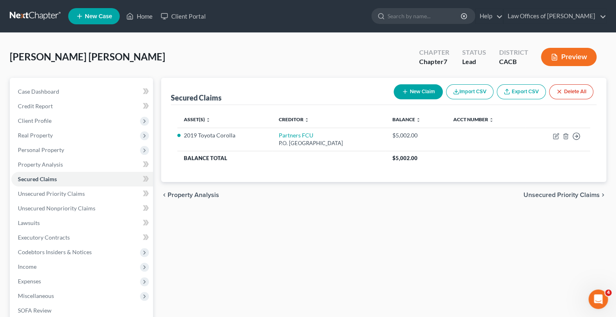
click at [562, 195] on span "Unsecured Priority Claims" at bounding box center [561, 195] width 76 height 6
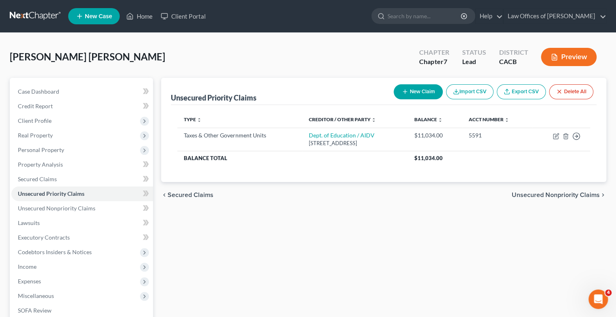
click at [557, 195] on span "Unsecured Nonpriority Claims" at bounding box center [556, 195] width 88 height 6
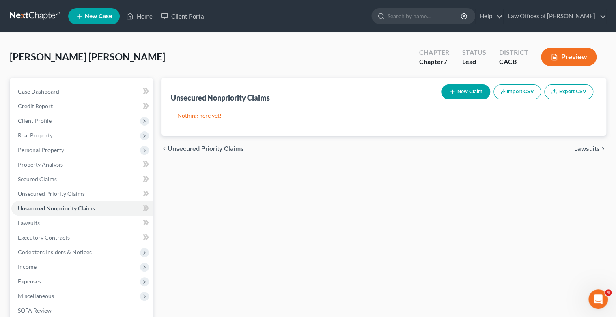
click at [585, 149] on span "Lawsuits" at bounding box center [587, 149] width 26 height 6
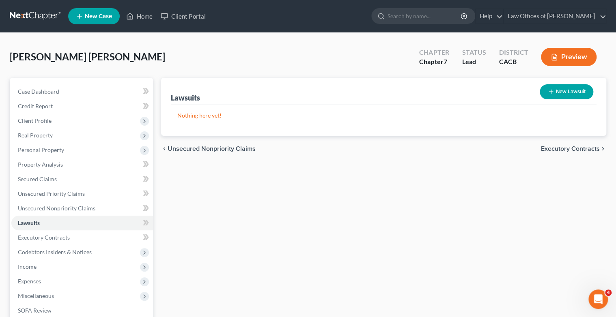
click at [578, 150] on span "Executory Contracts" at bounding box center [570, 149] width 59 height 6
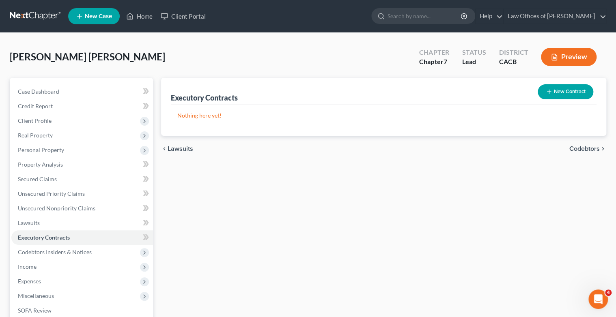
click at [584, 148] on span "Codebtors" at bounding box center [584, 149] width 30 height 6
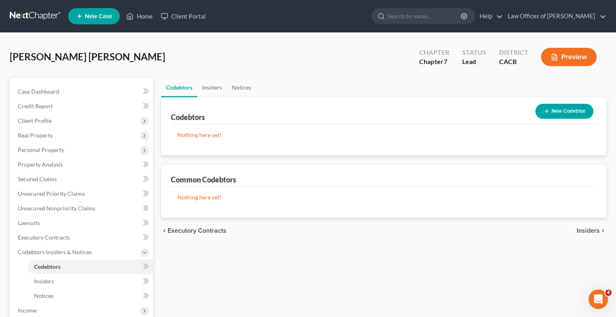
click at [591, 230] on span "Insiders" at bounding box center [588, 231] width 23 height 6
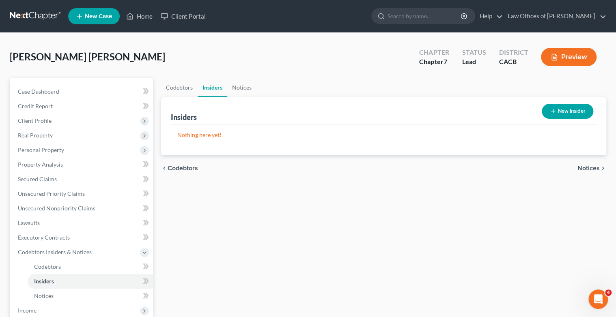
click at [590, 167] on span "Notices" at bounding box center [588, 168] width 22 height 6
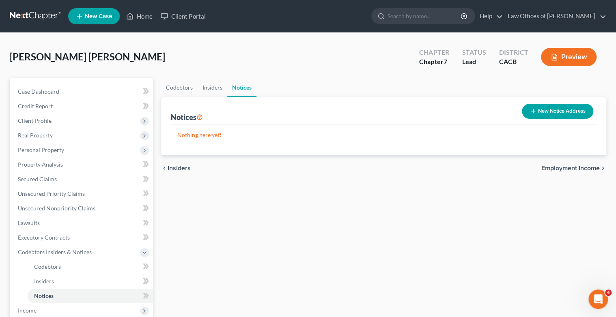
click at [579, 168] on span "Employment Income" at bounding box center [570, 168] width 58 height 6
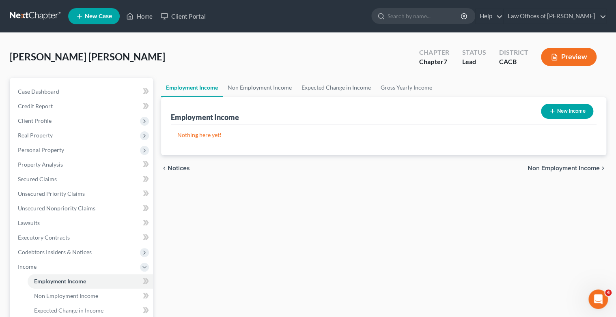
click at [560, 108] on button "New Income" at bounding box center [567, 111] width 52 height 15
select select "0"
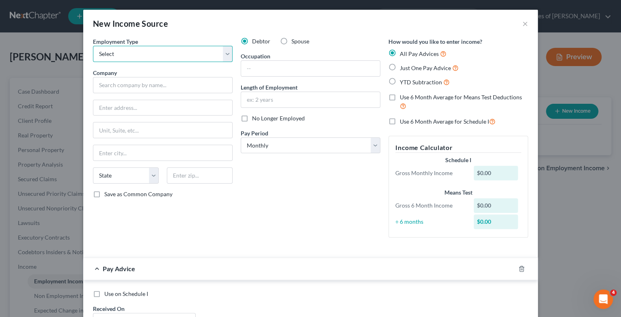
click at [224, 52] on select "Select Full or [DEMOGRAPHIC_DATA] Employment Self Employment" at bounding box center [163, 54] width 140 height 16
select select "1"
click at [93, 46] on select "Select Full or [DEMOGRAPHIC_DATA] Employment Self Employment" at bounding box center [163, 54] width 140 height 16
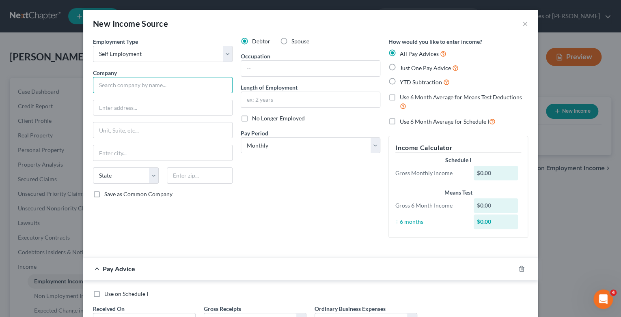
click at [113, 84] on input "text" at bounding box center [163, 85] width 140 height 16
type input "Consulting Services"
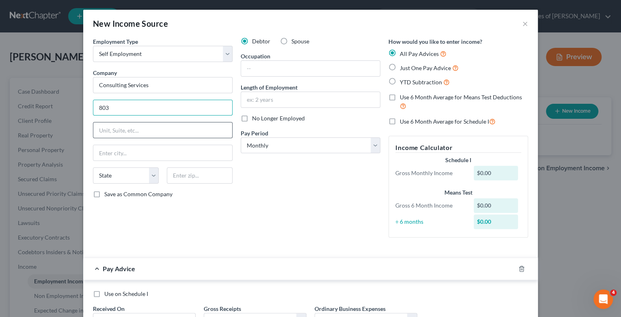
type input "[STREET_ADDRESS][PERSON_NAME]"
type input "Apt A"
type input "Orange"
select select "4"
type input "92867"
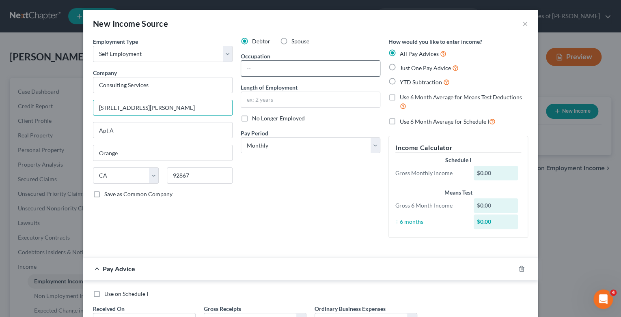
click at [272, 65] on input "text" at bounding box center [310, 68] width 139 height 15
type input "Consulting Services"
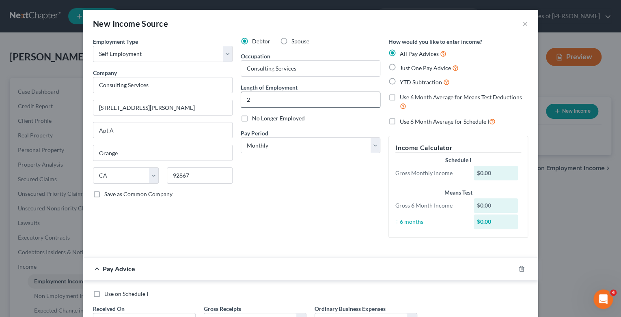
type input "2 years"
click at [400, 66] on label "Just One Pay Advice" at bounding box center [429, 67] width 59 height 9
click at [403, 66] on input "Just One Pay Advice" at bounding box center [405, 65] width 5 height 5
radio input "true"
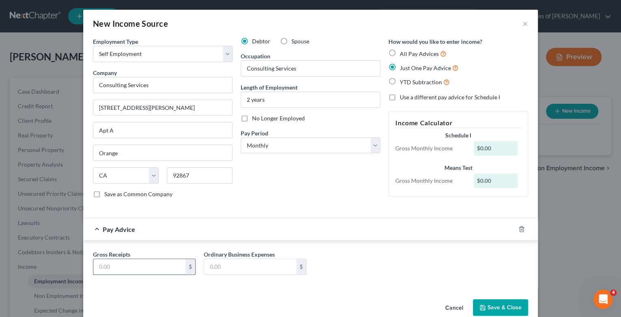
click at [96, 263] on input "text" at bounding box center [139, 266] width 92 height 15
click at [493, 303] on button "Save & Close" at bounding box center [500, 307] width 55 height 17
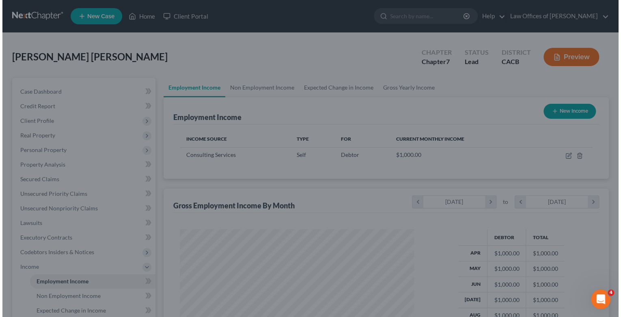
scroll to position [405600, 405495]
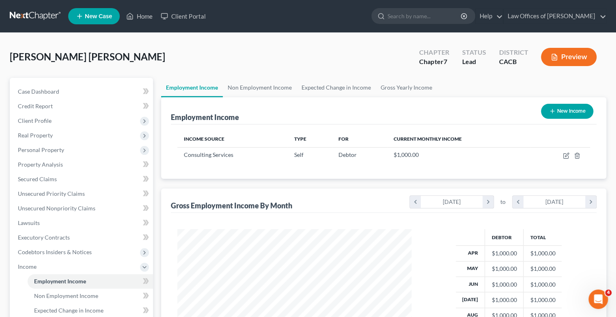
click at [575, 109] on button "New Income" at bounding box center [567, 111] width 52 height 15
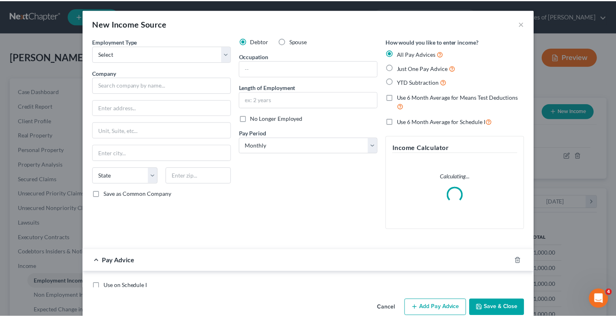
scroll to position [144, 252]
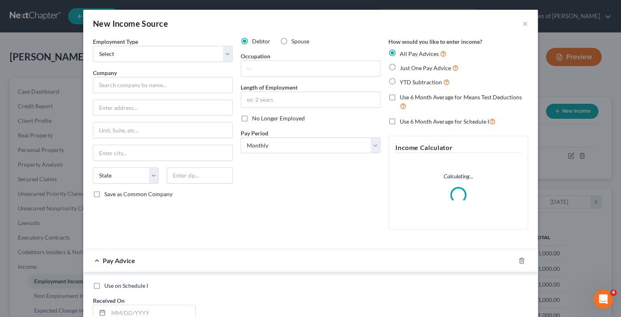
click at [291, 40] on label "Spouse" at bounding box center [300, 41] width 18 height 8
click at [295, 40] on input "Spouse" at bounding box center [297, 39] width 5 height 5
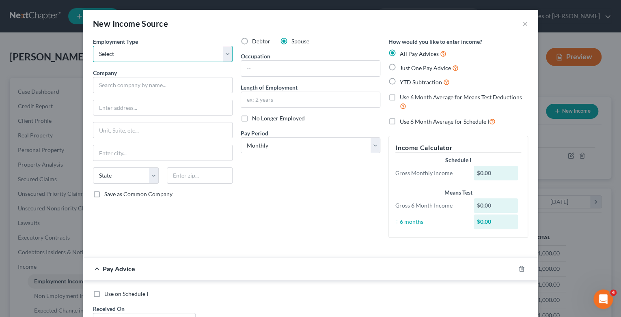
click at [226, 56] on select "Select Full or [DEMOGRAPHIC_DATA] Employment Self Employment" at bounding box center [163, 54] width 140 height 16
click at [93, 46] on select "Select Full or [DEMOGRAPHIC_DATA] Employment Self Employment" at bounding box center [163, 54] width 140 height 16
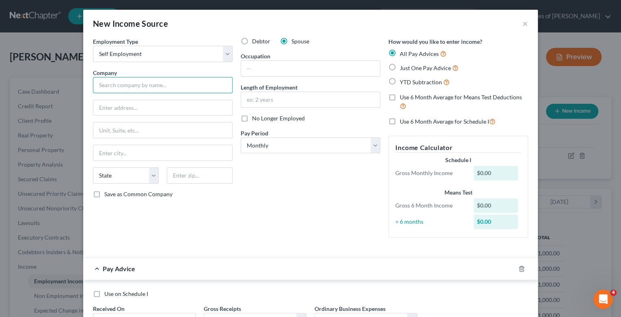
click at [109, 87] on input "text" at bounding box center [163, 85] width 140 height 16
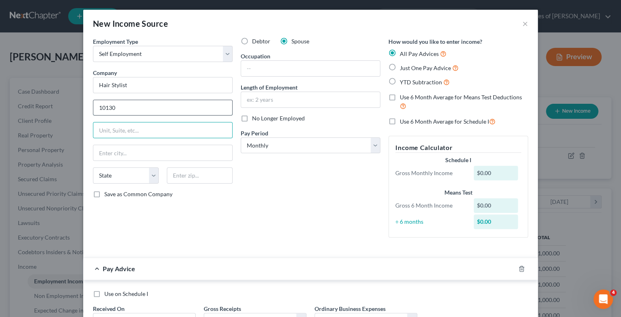
click at [128, 109] on input "10130" at bounding box center [162, 107] width 139 height 15
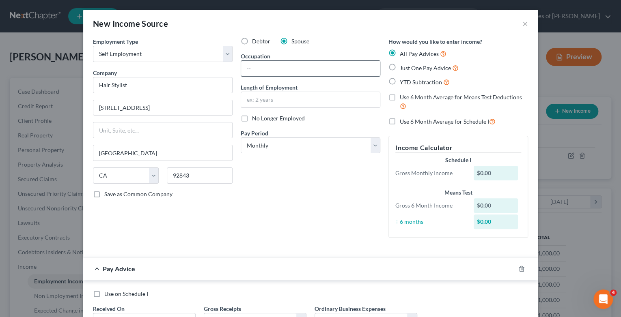
click at [251, 69] on input "text" at bounding box center [310, 68] width 139 height 15
click at [400, 65] on label "Just One Pay Advice" at bounding box center [429, 67] width 59 height 9
click at [403, 65] on input "Just One Pay Advice" at bounding box center [405, 65] width 5 height 5
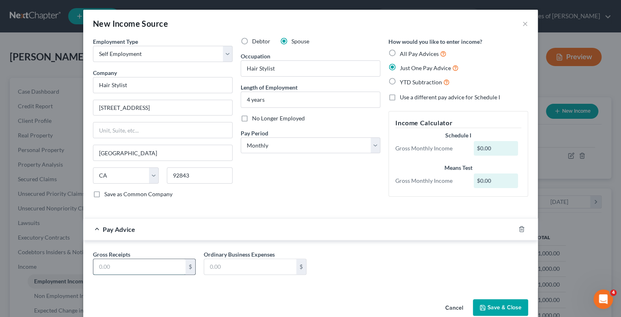
click at [125, 268] on input "text" at bounding box center [139, 266] width 92 height 15
click at [500, 307] on button "Save & Close" at bounding box center [500, 307] width 55 height 17
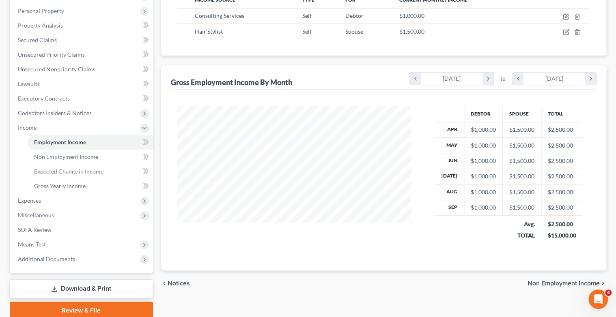
scroll to position [162, 0]
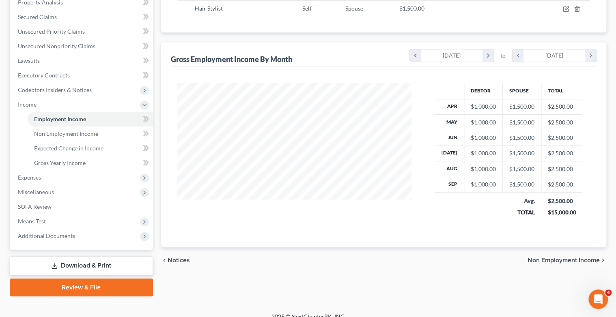
click at [566, 260] on span "Non Employment Income" at bounding box center [563, 260] width 72 height 6
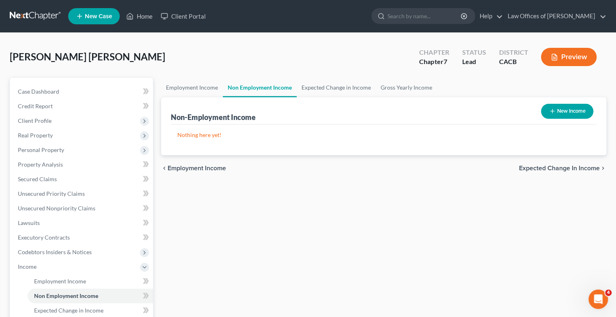
click at [573, 165] on span "Expected Change in Income" at bounding box center [559, 168] width 81 height 6
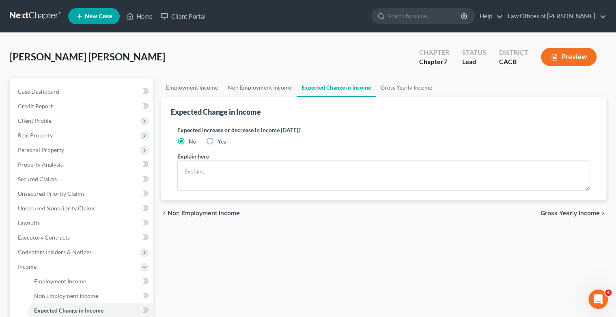
click at [566, 215] on span "Gross Yearly Income" at bounding box center [569, 213] width 59 height 6
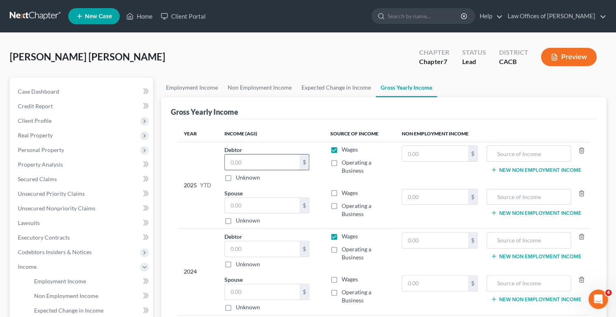
click at [242, 159] on input "text" at bounding box center [262, 162] width 75 height 15
click at [222, 207] on td "Spouse $ Unknown Balance Undetermined $ Unknown" at bounding box center [271, 206] width 106 height 43
click at [230, 202] on input "text" at bounding box center [262, 205] width 75 height 15
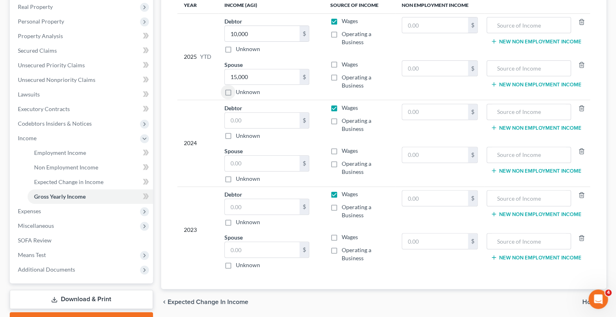
scroll to position [130, 0]
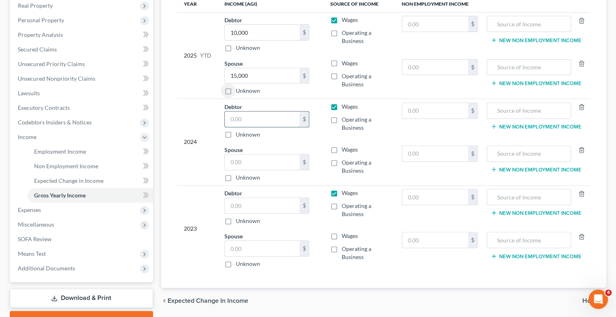
click at [236, 123] on input "text" at bounding box center [262, 119] width 75 height 15
click at [244, 164] on input "text" at bounding box center [262, 162] width 75 height 15
click at [243, 200] on input "text" at bounding box center [262, 205] width 75 height 15
click at [233, 203] on input "34,552" at bounding box center [262, 205] width 75 height 15
click at [233, 204] on input "34,552" at bounding box center [262, 205] width 75 height 15
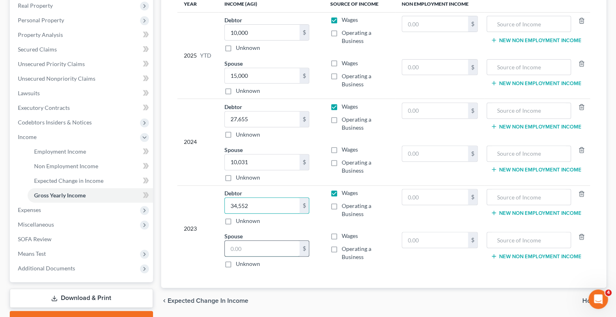
click at [237, 248] on input "text" at bounding box center [262, 248] width 75 height 15
click at [234, 204] on input "34,552" at bounding box center [262, 205] width 75 height 15
click at [232, 200] on input "34,552" at bounding box center [262, 205] width 75 height 15
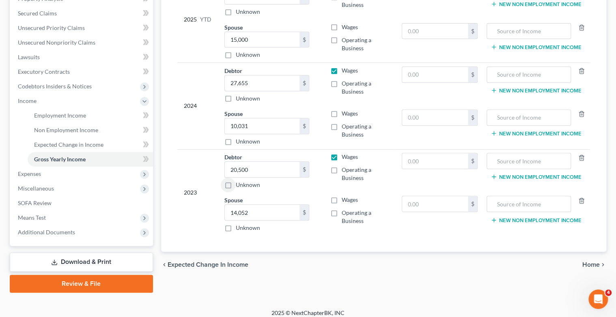
scroll to position [172, 0]
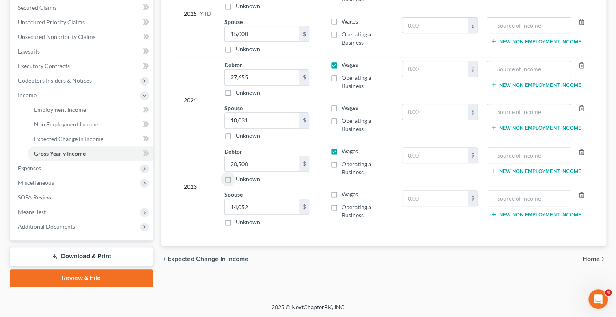
click at [590, 256] on span "Home" at bounding box center [590, 259] width 17 height 6
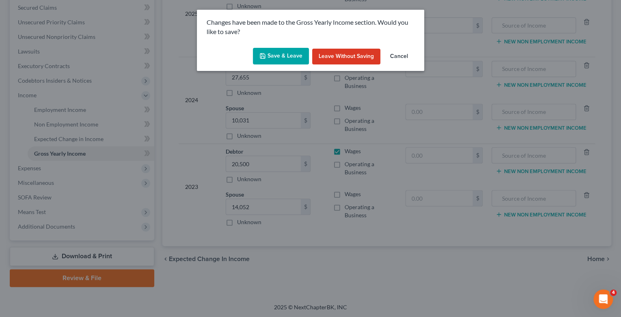
click at [288, 56] on button "Save & Leave" at bounding box center [281, 56] width 56 height 17
